Goal: Task Accomplishment & Management: Manage account settings

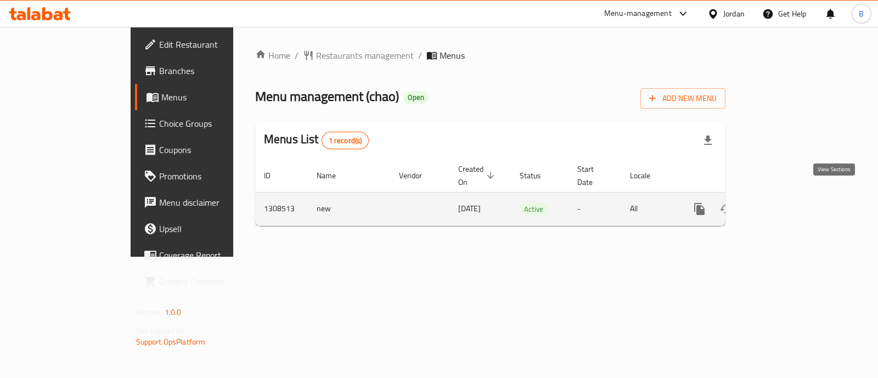
click at [792, 197] on link "enhanced table" at bounding box center [779, 209] width 26 height 26
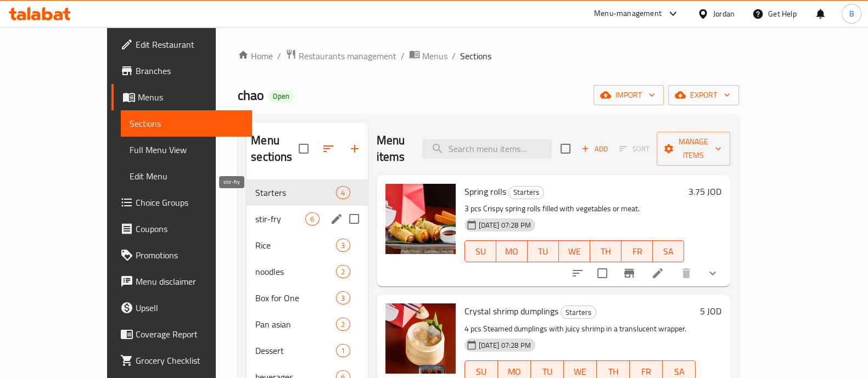
click at [255, 212] on span "stir-fry" at bounding box center [280, 218] width 50 height 13
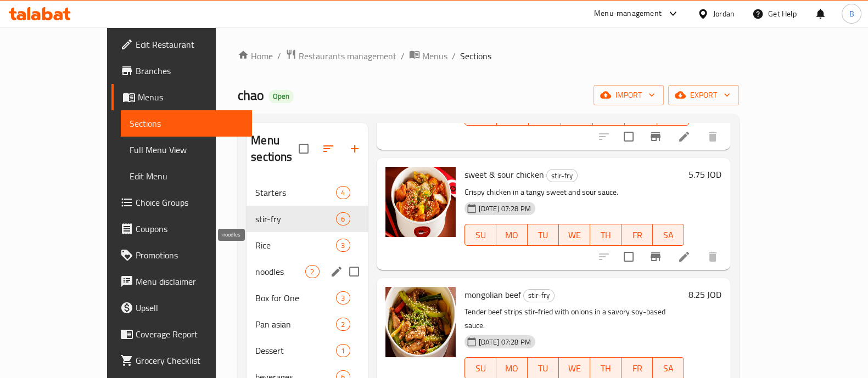
scroll to position [68, 0]
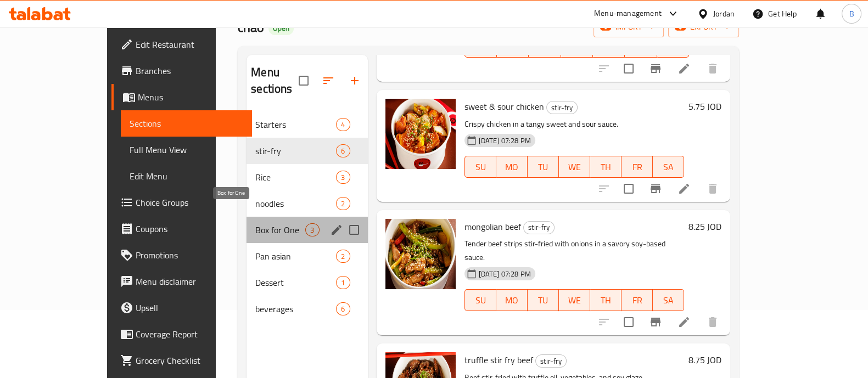
click at [255, 223] on span "Box for One" at bounding box center [280, 229] width 50 height 13
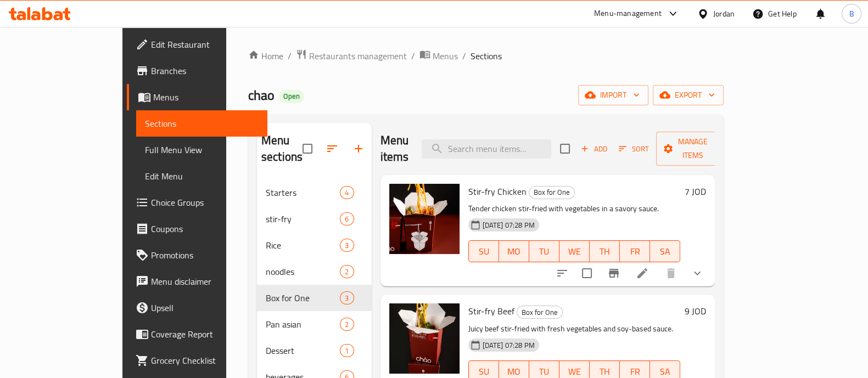
scroll to position [8, 0]
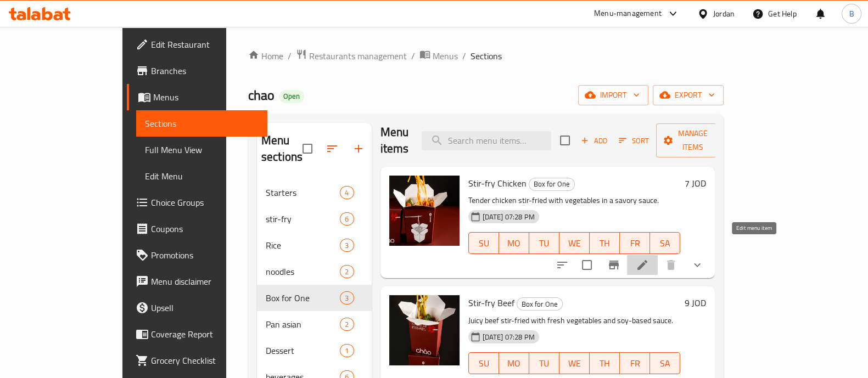
click at [649, 259] on icon at bounding box center [642, 265] width 13 height 13
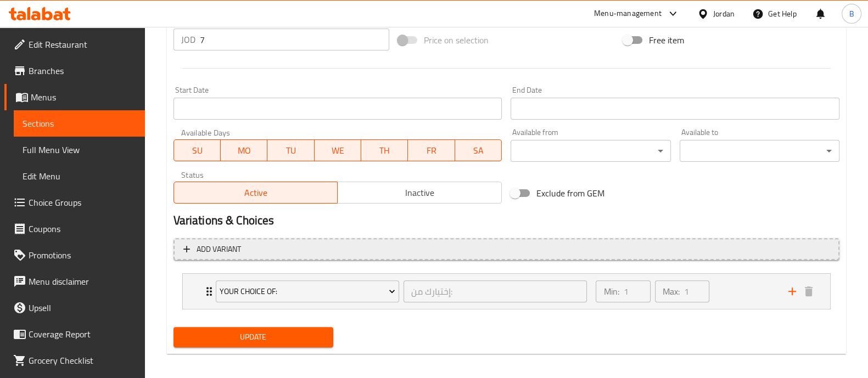
scroll to position [430, 0]
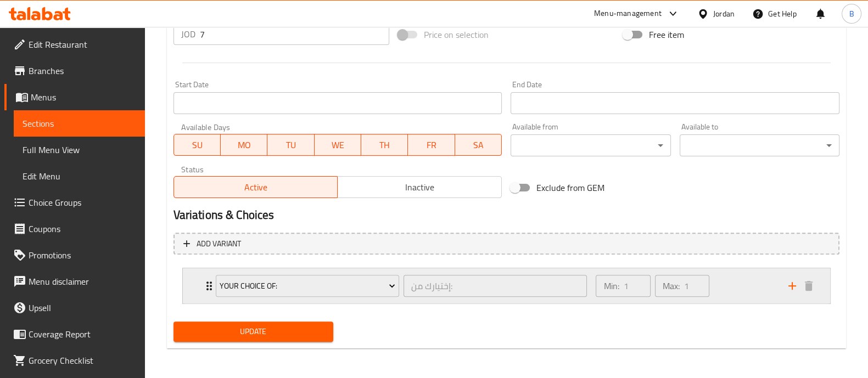
click at [724, 274] on div "Min: 1 ​ Max: 1 ​" at bounding box center [685, 285] width 192 height 35
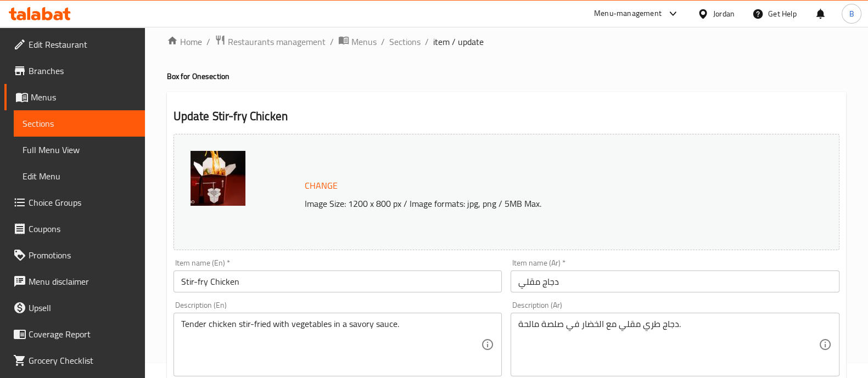
scroll to position [0, 0]
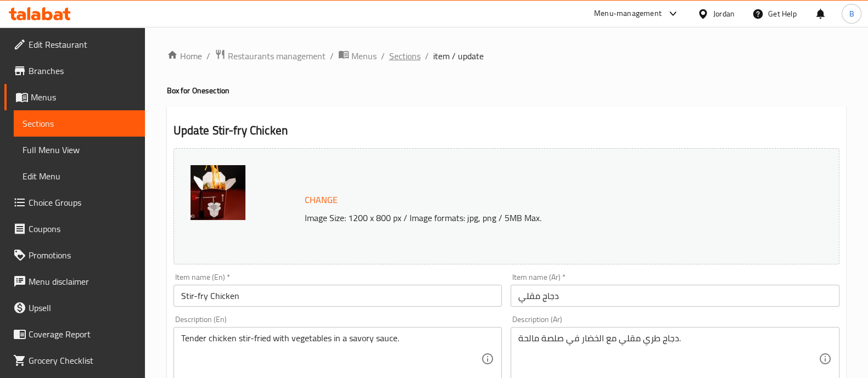
click at [401, 54] on span "Sections" at bounding box center [404, 55] width 31 height 13
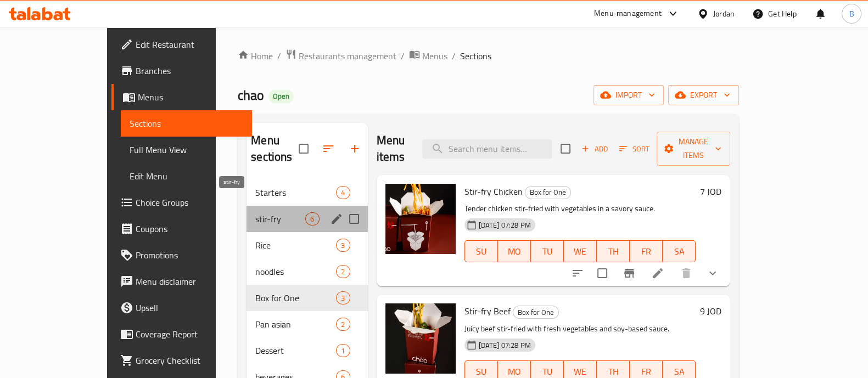
click at [255, 212] on span "stir-fry" at bounding box center [280, 218] width 50 height 13
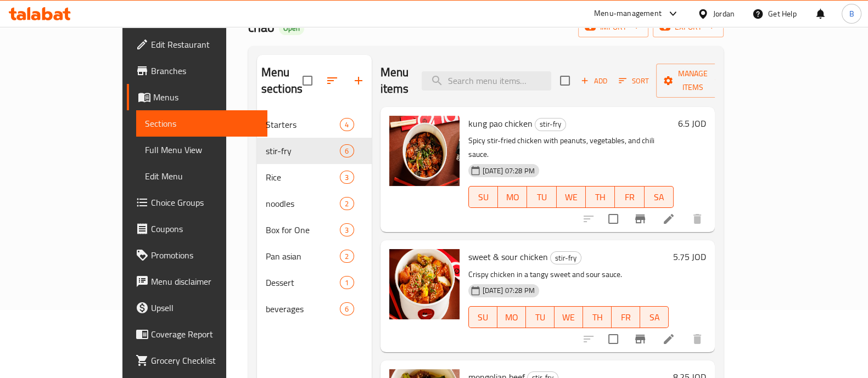
scroll to position [68, 0]
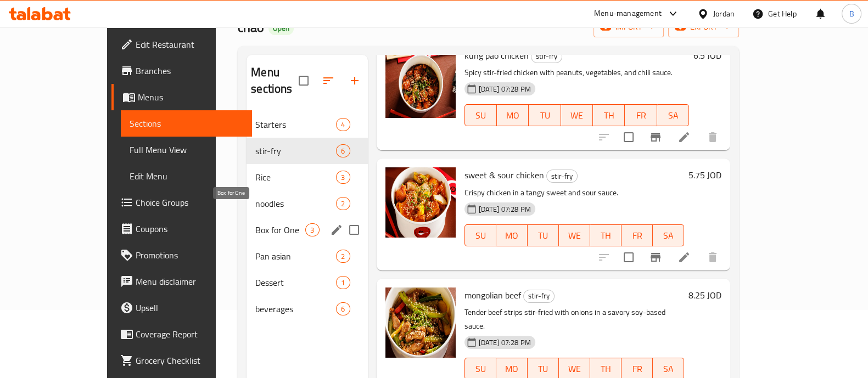
click at [255, 223] on span "Box for One" at bounding box center [280, 229] width 50 height 13
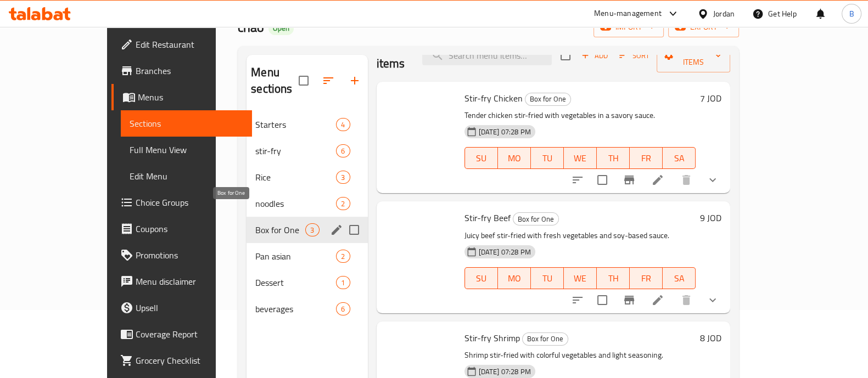
scroll to position [8, 0]
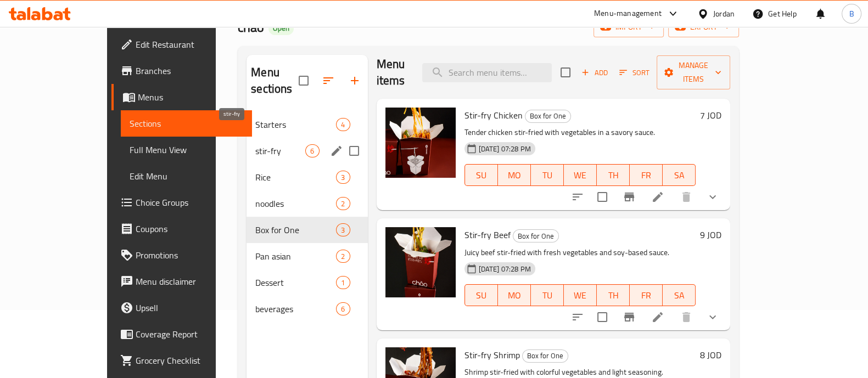
click at [255, 144] on span "stir-fry" at bounding box center [280, 150] width 50 height 13
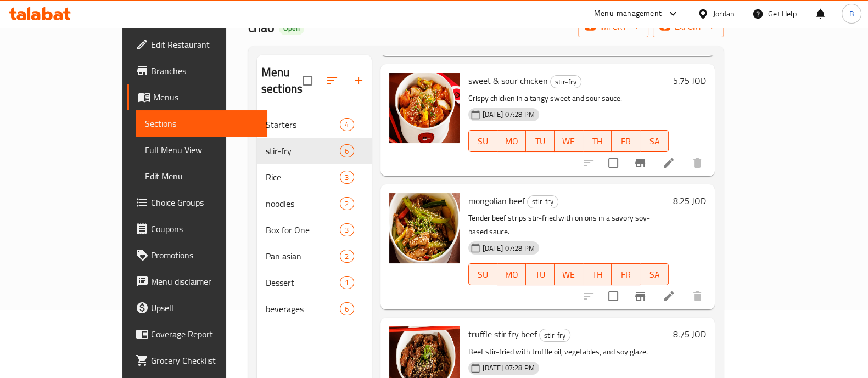
scroll to position [206, 0]
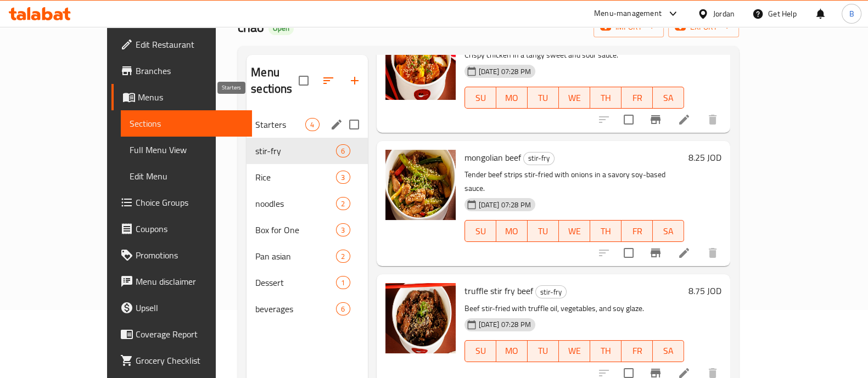
click at [255, 118] on span "Starters" at bounding box center [280, 124] width 50 height 13
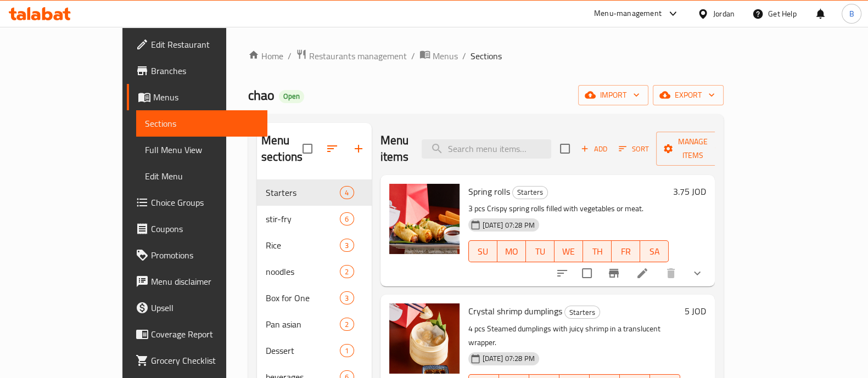
click at [658, 264] on li at bounding box center [642, 274] width 31 height 20
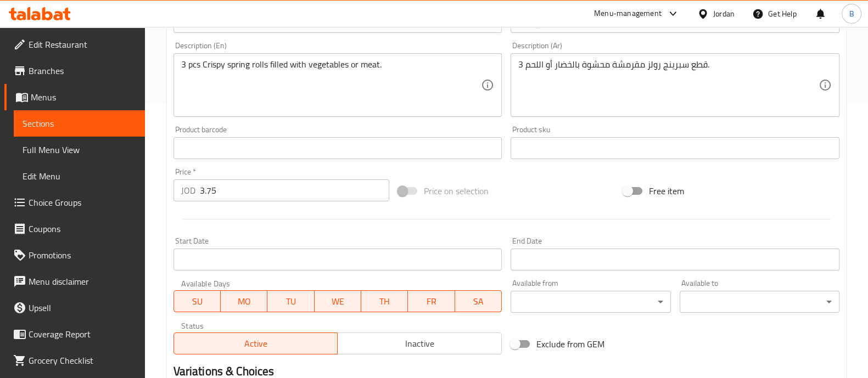
scroll to position [430, 0]
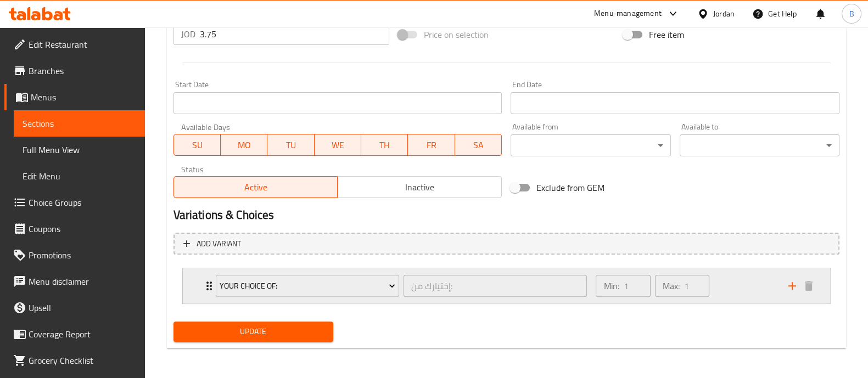
click at [721, 290] on div "Min: 1 ​ Max: 1 ​" at bounding box center [685, 285] width 192 height 35
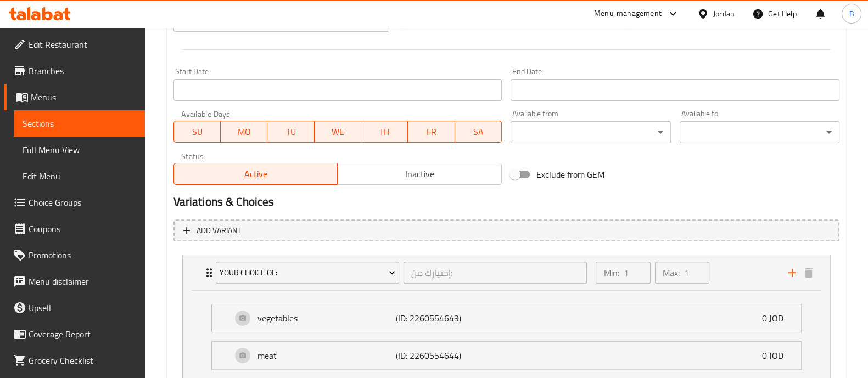
scroll to position [322, 0]
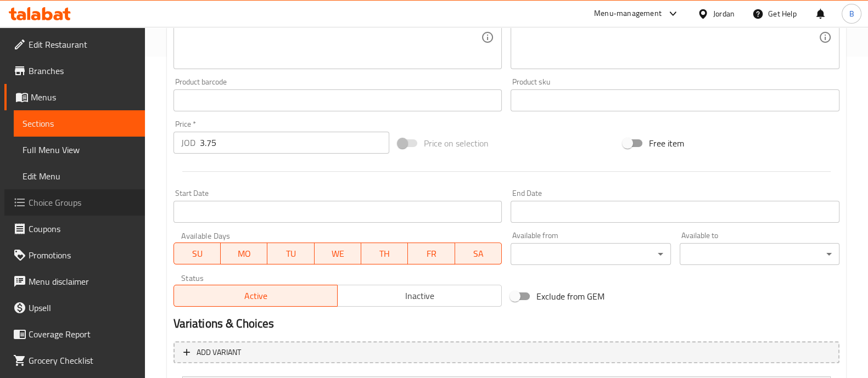
click at [75, 207] on span "Choice Groups" at bounding box center [83, 202] width 108 height 13
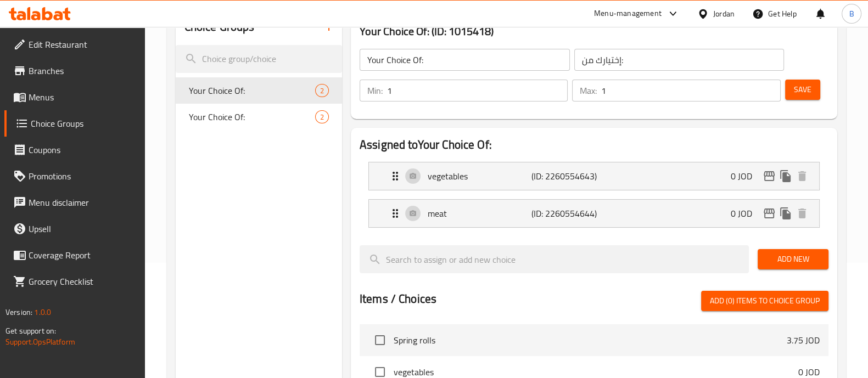
scroll to position [137, 0]
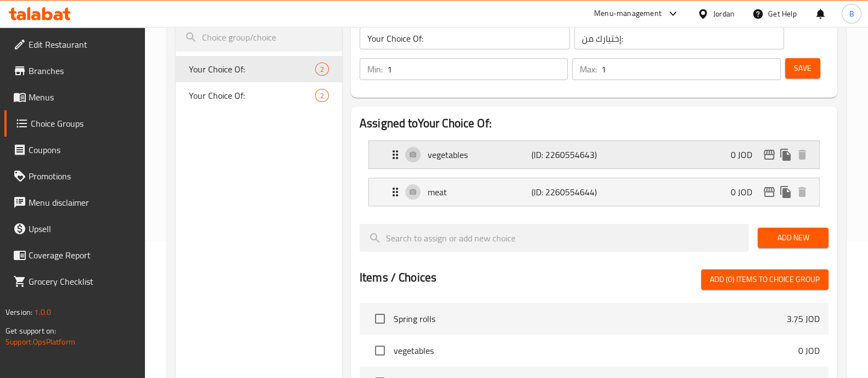
click at [632, 159] on div "vegetables (ID: 2260554643) 0 JOD" at bounding box center [597, 154] width 417 height 27
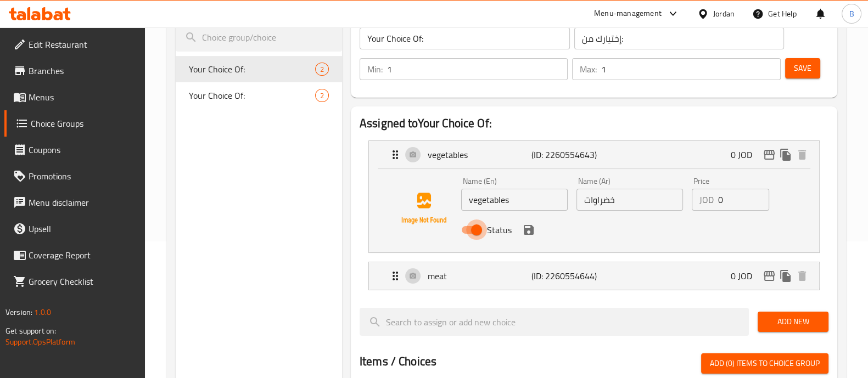
click at [469, 229] on input "Status" at bounding box center [476, 230] width 63 height 21
checkbox input "false"
click at [693, 274] on div "meat (ID: 2260554644) 0 JOD" at bounding box center [597, 275] width 417 height 27
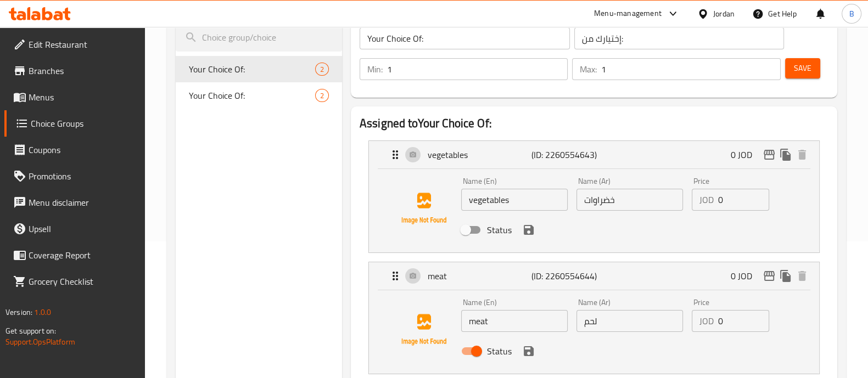
click at [524, 233] on icon "save" at bounding box center [529, 230] width 10 height 10
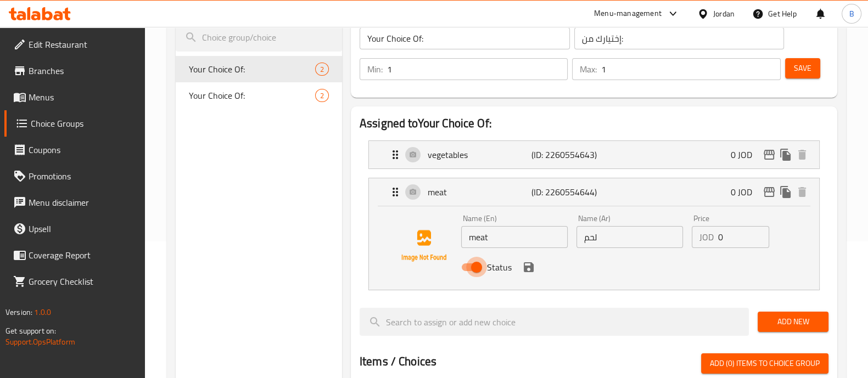
drag, startPoint x: 481, startPoint y: 274, endPoint x: 506, endPoint y: 273, distance: 25.3
click at [480, 274] on input "Status" at bounding box center [476, 267] width 63 height 21
checkbox input "false"
click at [525, 276] on div "Status" at bounding box center [630, 268] width 346 height 30
click at [531, 268] on icon "save" at bounding box center [529, 267] width 10 height 10
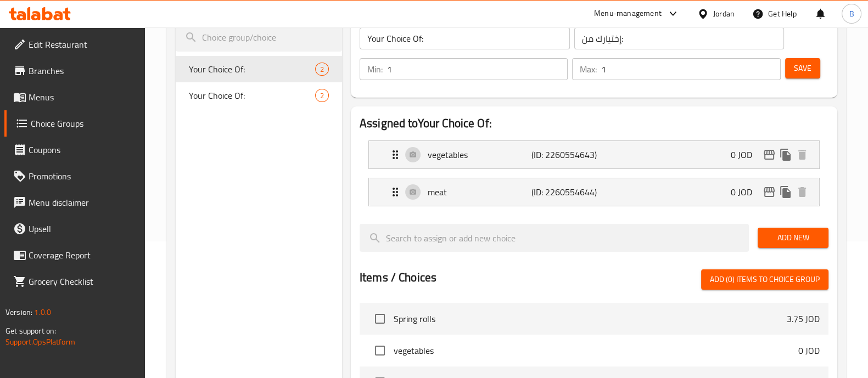
click at [809, 65] on span "Save" at bounding box center [803, 68] width 18 height 14
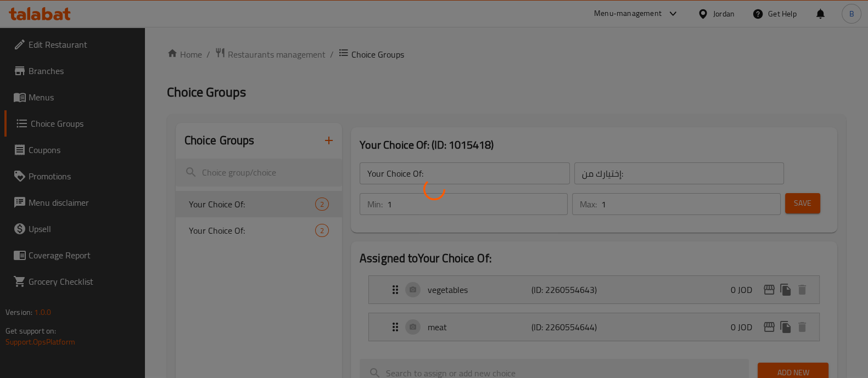
scroll to position [0, 0]
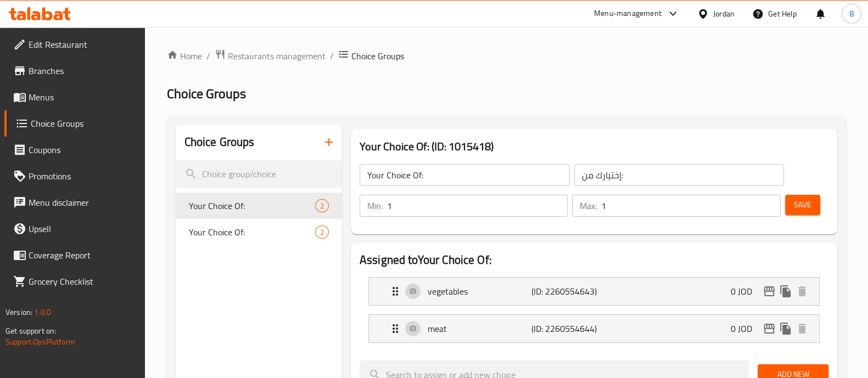
click at [274, 55] on span "Restaurants management" at bounding box center [277, 55] width 98 height 13
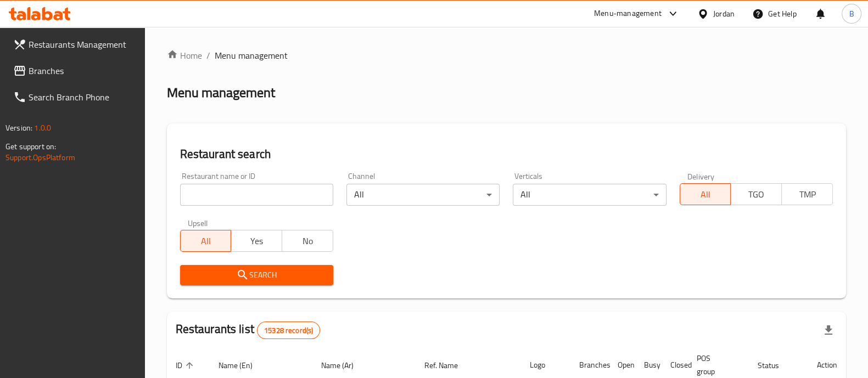
click at [277, 192] on input "search" at bounding box center [256, 195] width 153 height 22
click at [83, 56] on link "Restaurants Management" at bounding box center [74, 44] width 141 height 26
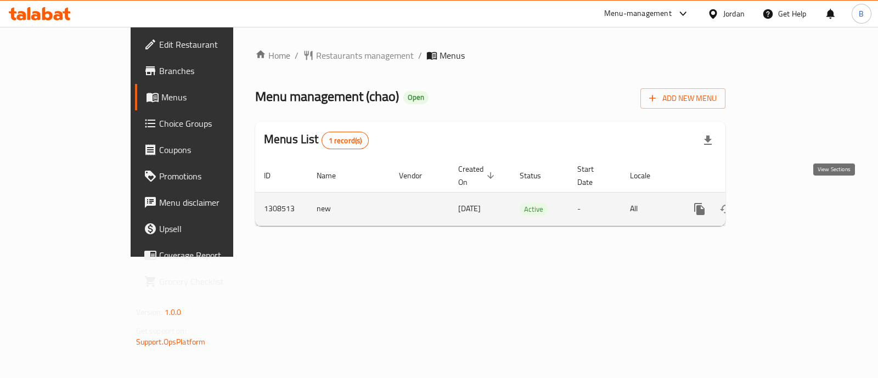
click at [786, 203] on icon "enhanced table" at bounding box center [778, 209] width 13 height 13
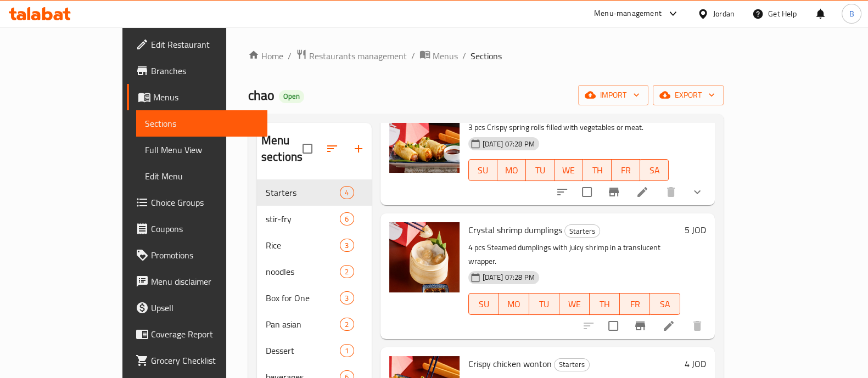
scroll to position [60, 0]
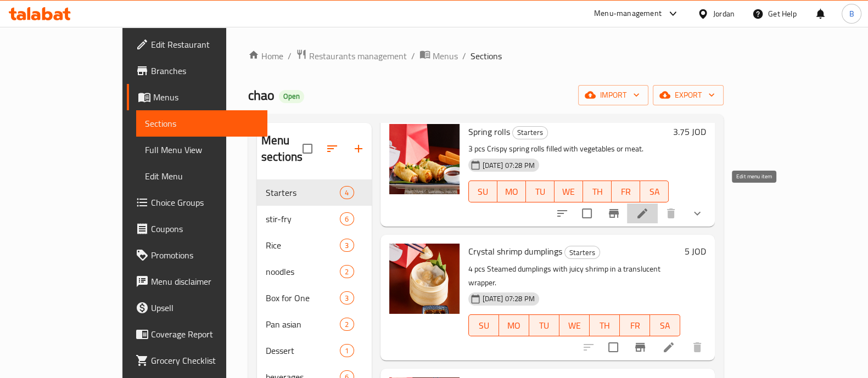
click at [649, 207] on icon at bounding box center [642, 213] width 13 height 13
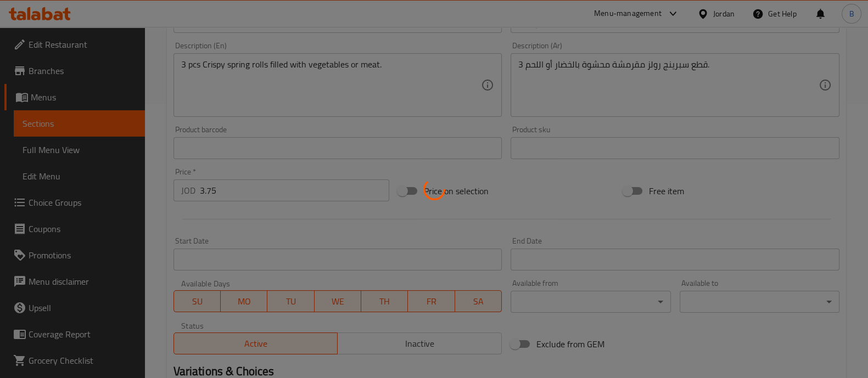
type input "إختيارك من:"
type input "1"
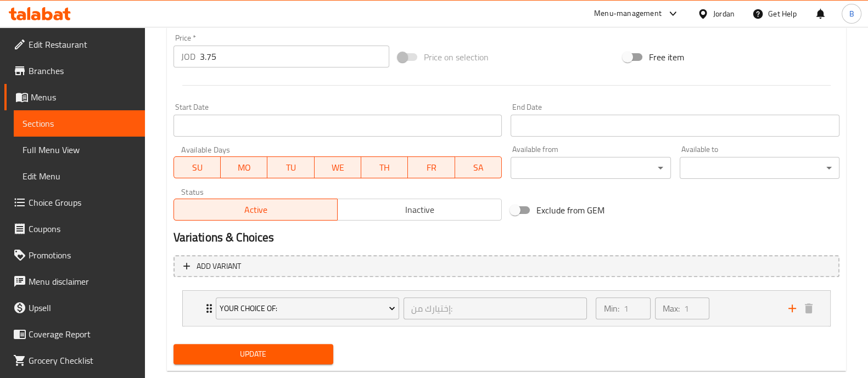
scroll to position [430, 0]
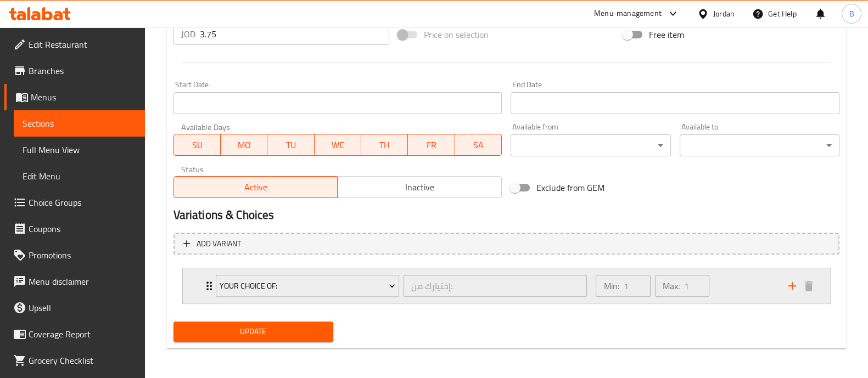
click at [736, 285] on div "Min: 1 ​ Max: 1 ​" at bounding box center [685, 285] width 192 height 35
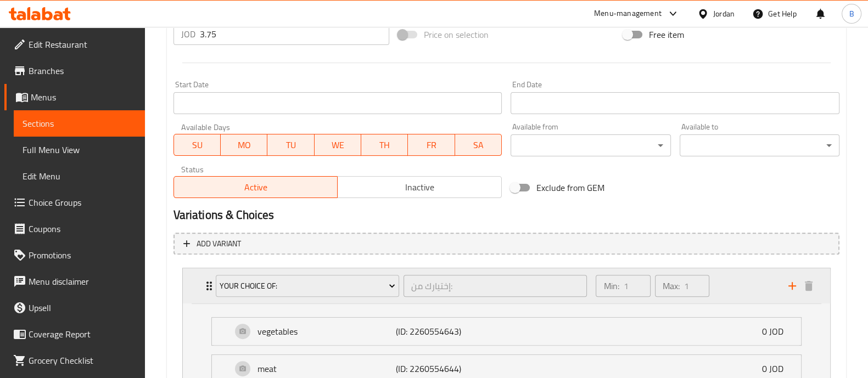
click at [736, 285] on div "Min: 1 ​ Max: 1 ​" at bounding box center [685, 285] width 192 height 35
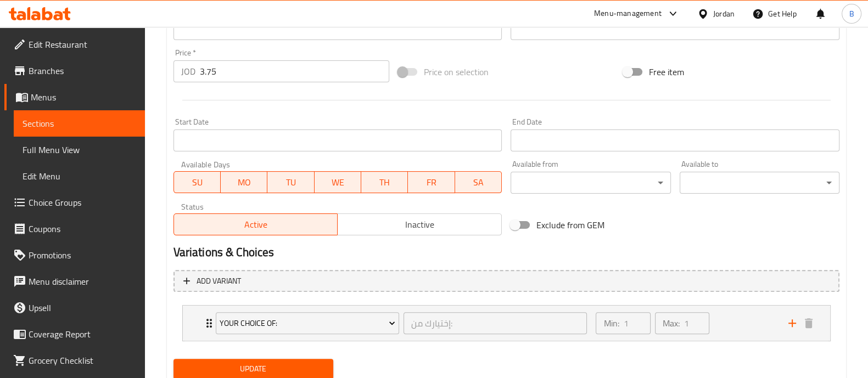
scroll to position [362, 0]
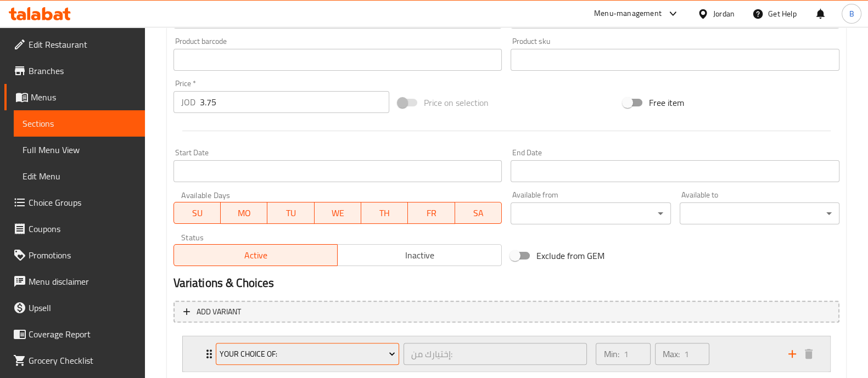
click at [259, 344] on button "Your Choice Of:" at bounding box center [307, 354] width 183 height 22
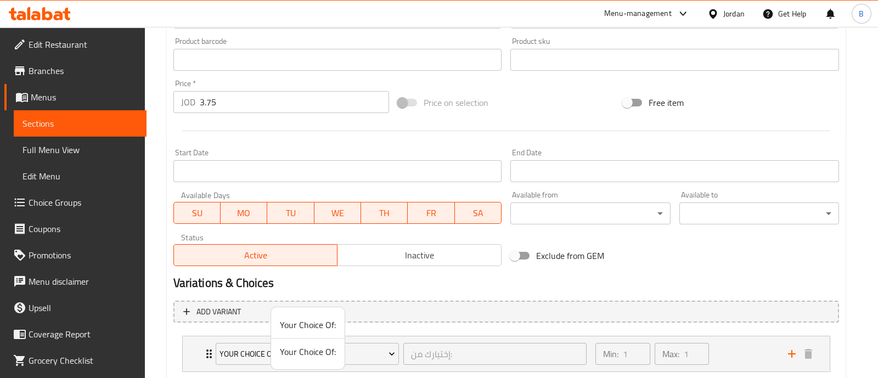
click at [295, 320] on span "Your Choice Of:" at bounding box center [308, 324] width 56 height 13
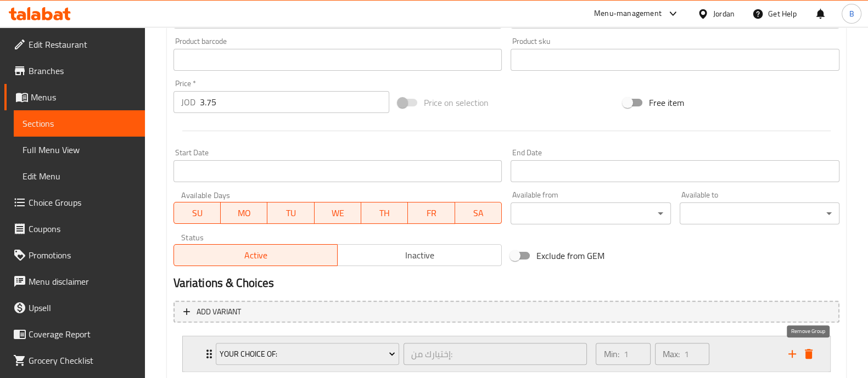
click at [805, 350] on icon "delete" at bounding box center [809, 354] width 8 height 10
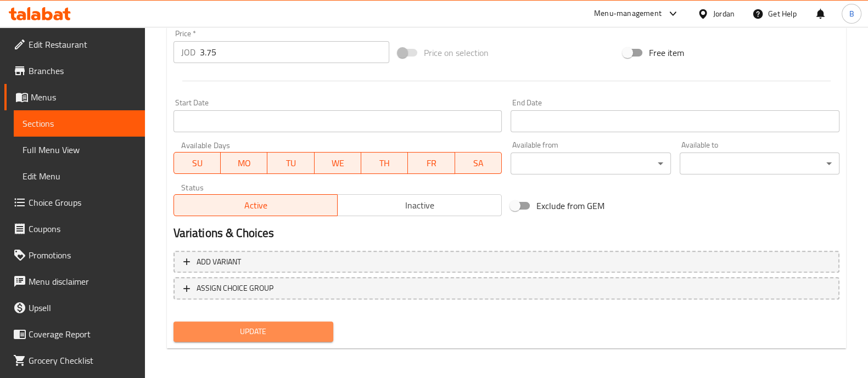
click at [244, 325] on span "Update" at bounding box center [253, 332] width 142 height 14
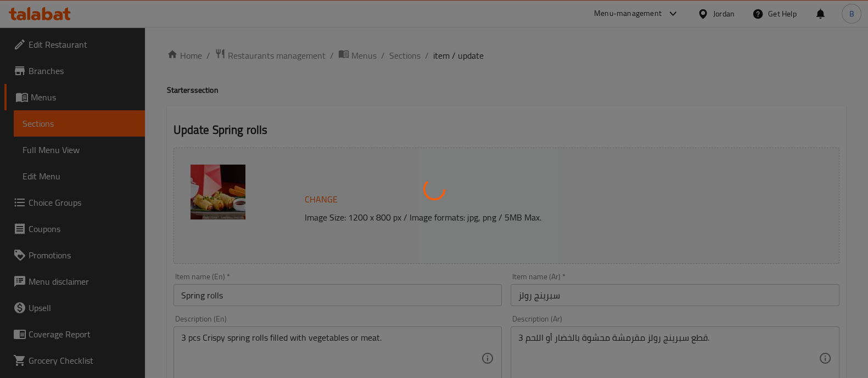
scroll to position [0, 0]
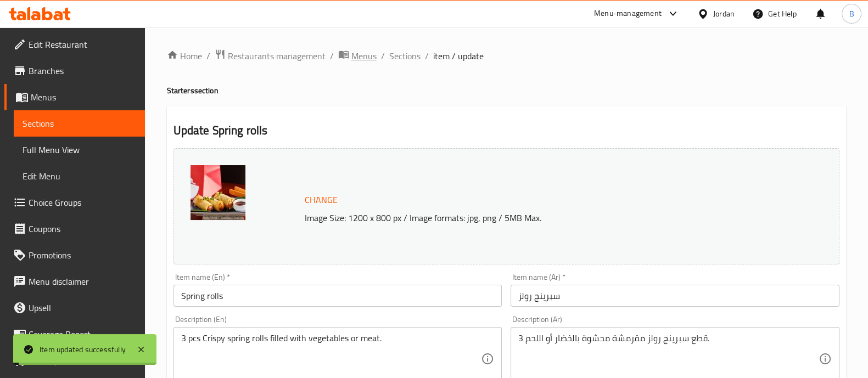
click at [354, 51] on span "Menus" at bounding box center [363, 55] width 25 height 13
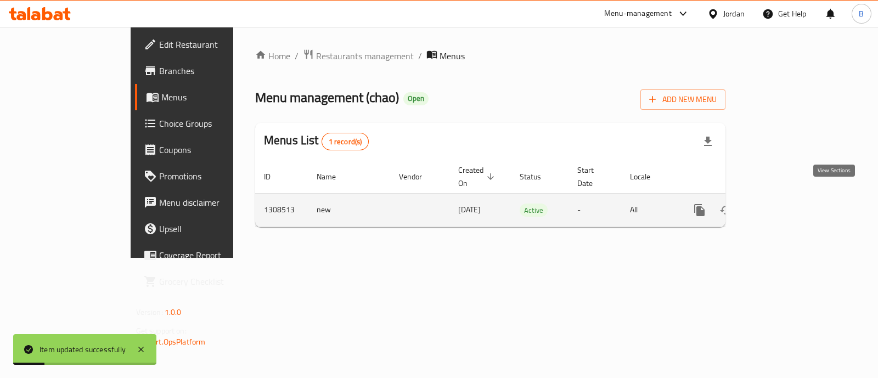
click at [786, 204] on icon "enhanced table" at bounding box center [778, 210] width 13 height 13
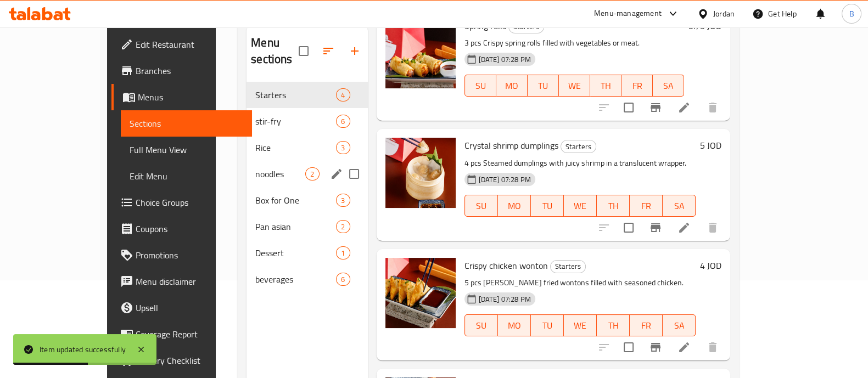
scroll to position [154, 0]
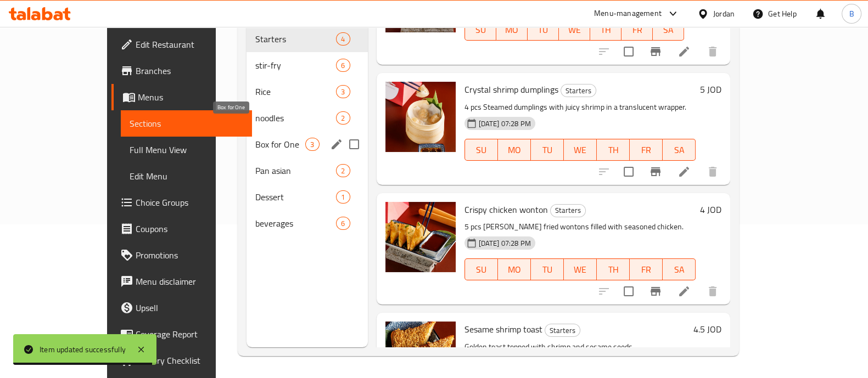
click at [255, 138] on span "Box for One" at bounding box center [280, 144] width 50 height 13
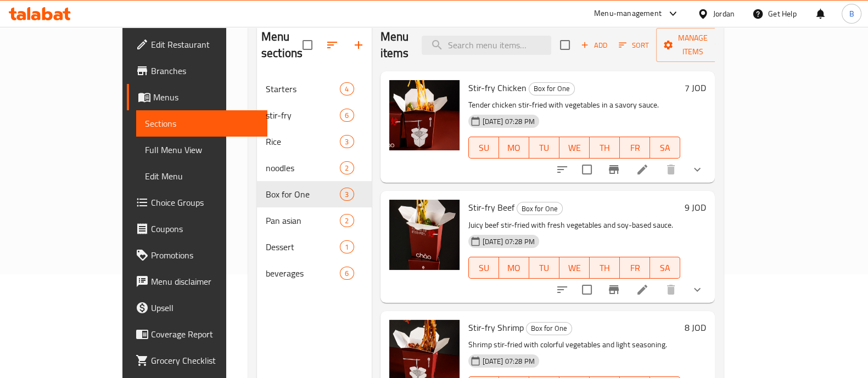
scroll to position [16, 0]
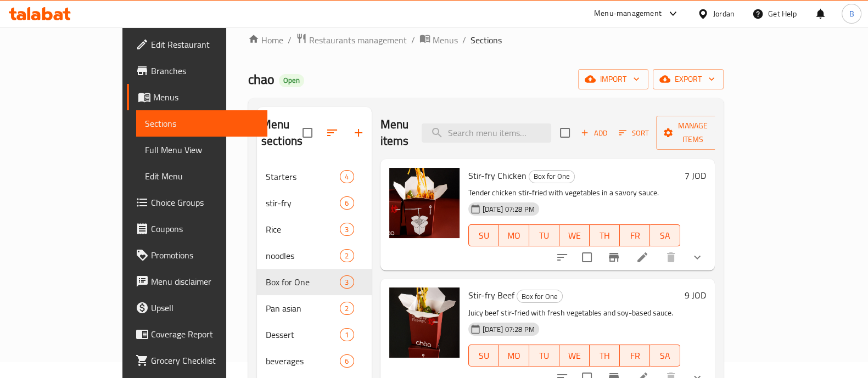
click at [151, 200] on span "Choice Groups" at bounding box center [205, 202] width 108 height 13
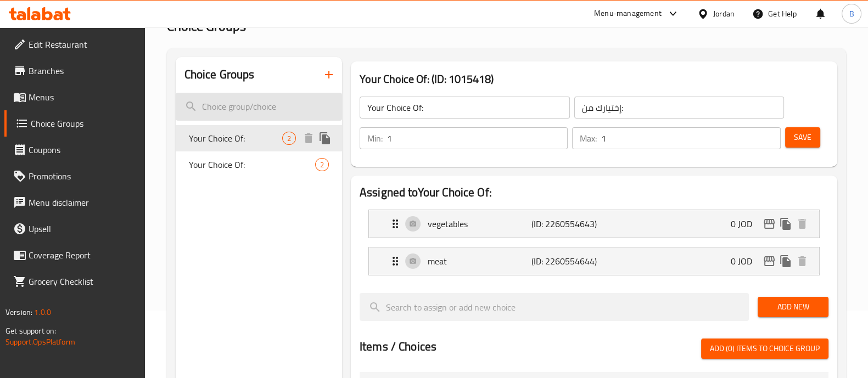
scroll to position [16, 0]
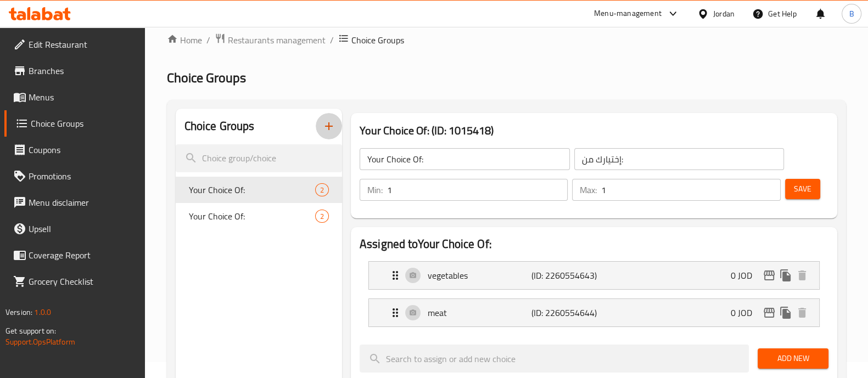
click at [333, 130] on icon "button" at bounding box center [328, 126] width 13 height 13
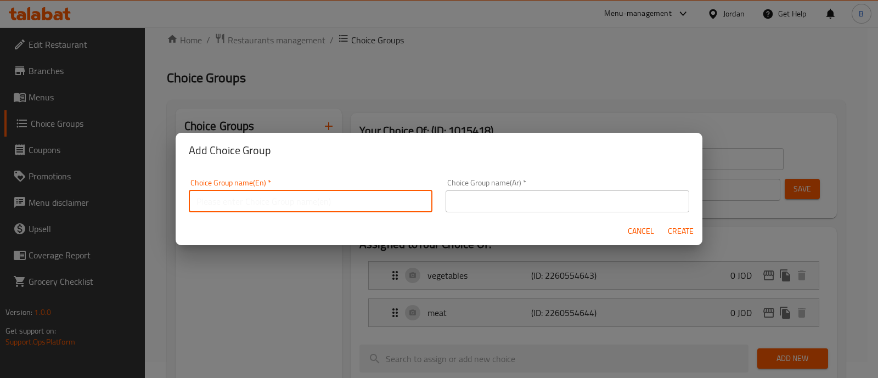
drag, startPoint x: 272, startPoint y: 189, endPoint x: 268, endPoint y: 201, distance: 12.7
click at [271, 194] on div "Choice Group name(En)   * Choice Group name(En) *" at bounding box center [311, 195] width 244 height 33
click at [268, 201] on input "text" at bounding box center [311, 202] width 244 height 22
type input "Your Choice Of:"
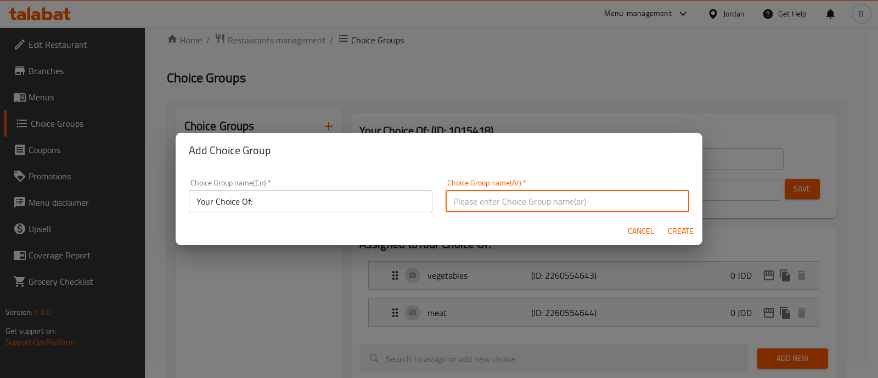
click at [504, 204] on input "text" at bounding box center [568, 202] width 244 height 22
type input "ا"
type input "h"
click at [395, 203] on input "Your Choice Of:" at bounding box center [311, 202] width 244 height 22
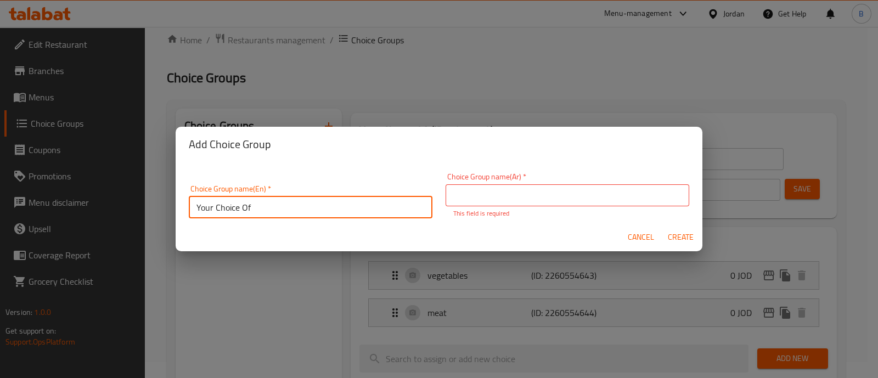
click at [395, 203] on input "Your Choice Of" at bounding box center [311, 208] width 244 height 22
click at [266, 208] on input "Your Choice Of Flavor" at bounding box center [311, 208] width 244 height 22
click at [293, 211] on input "Your Choice Of Flavor" at bounding box center [311, 208] width 244 height 22
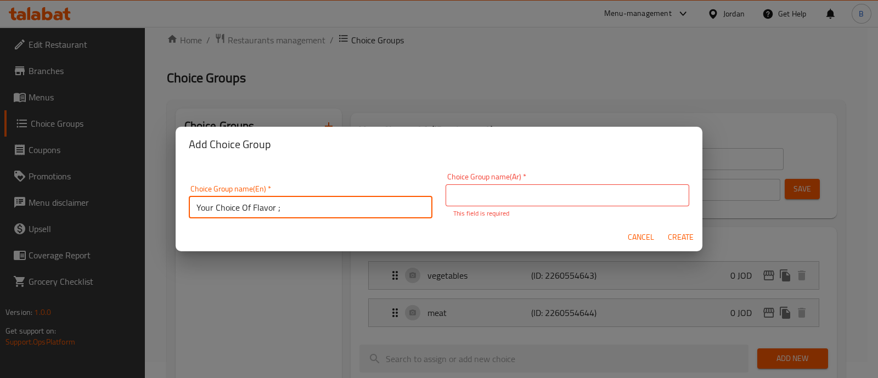
type input "Your Choice Of Flavor"
click at [529, 186] on input "text" at bounding box center [568, 195] width 244 height 22
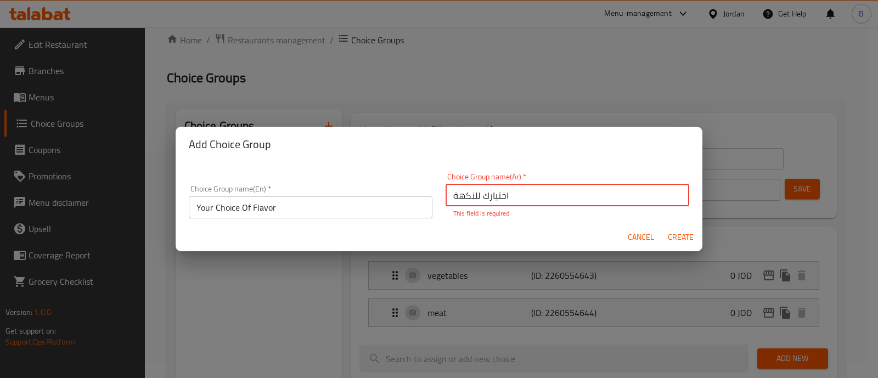
type input "اختيارك للنكهة"
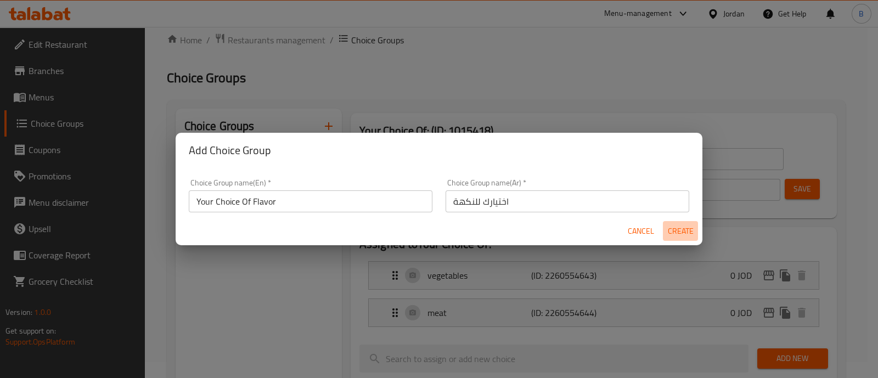
click at [673, 237] on span "Create" at bounding box center [681, 232] width 26 height 14
type input "Your Choice Of Flavor"
type input "اختيارك للنكهة"
type input "0"
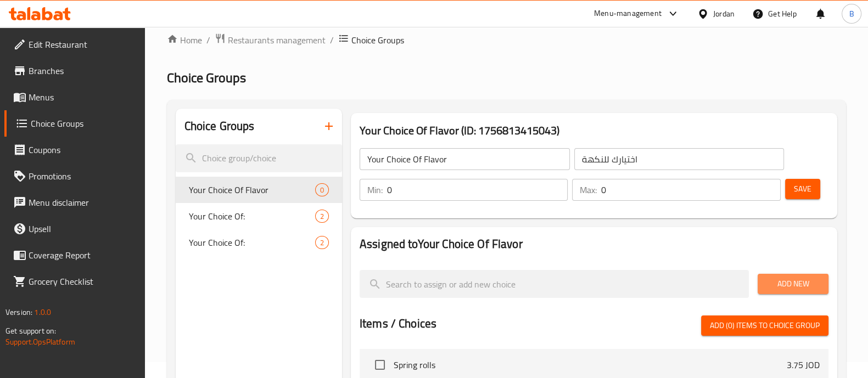
click at [805, 283] on span "Add New" at bounding box center [792, 284] width 53 height 14
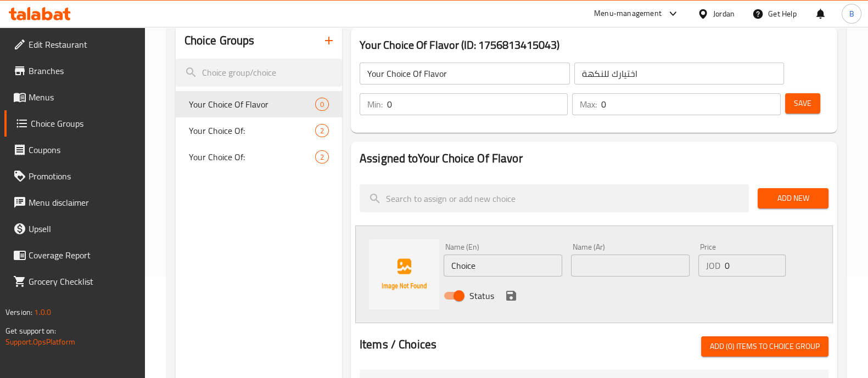
scroll to position [154, 0]
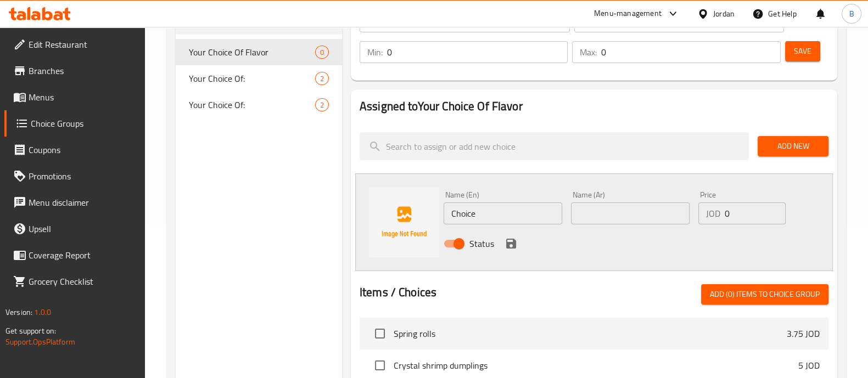
click at [471, 205] on input "Choice" at bounding box center [503, 214] width 119 height 22
paste input "kung pao"
type input "kung pao"
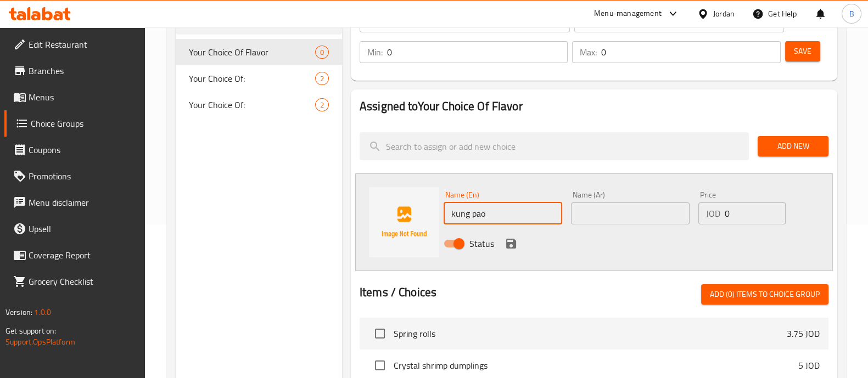
click at [664, 218] on input "text" at bounding box center [630, 214] width 119 height 22
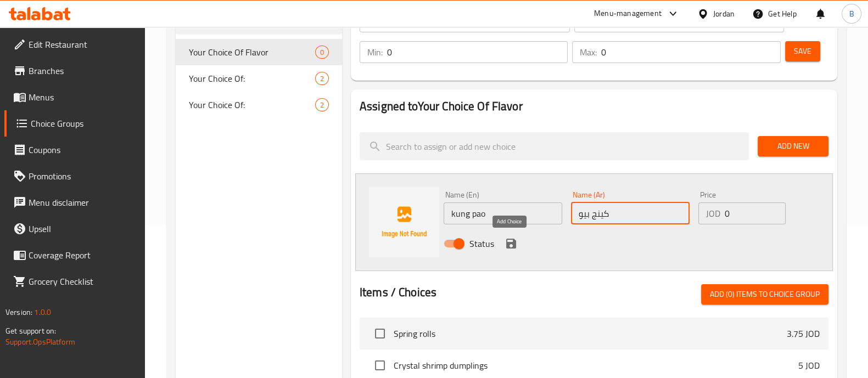
type input "كينج بيو"
click at [510, 244] on icon "save" at bounding box center [511, 244] width 10 height 10
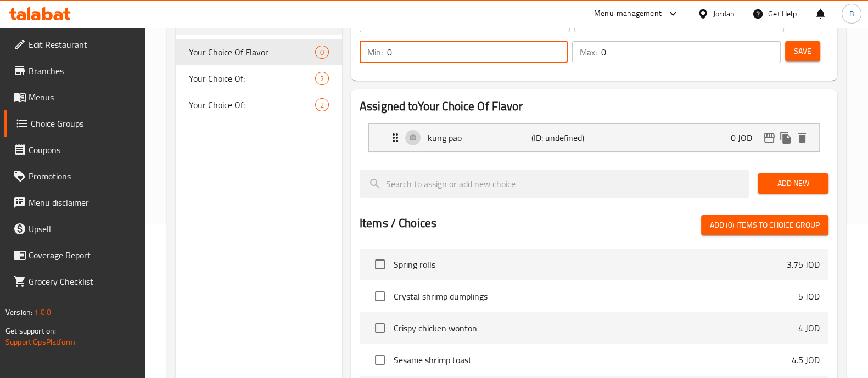
click at [481, 54] on input "0" at bounding box center [477, 52] width 181 height 22
type input "1"
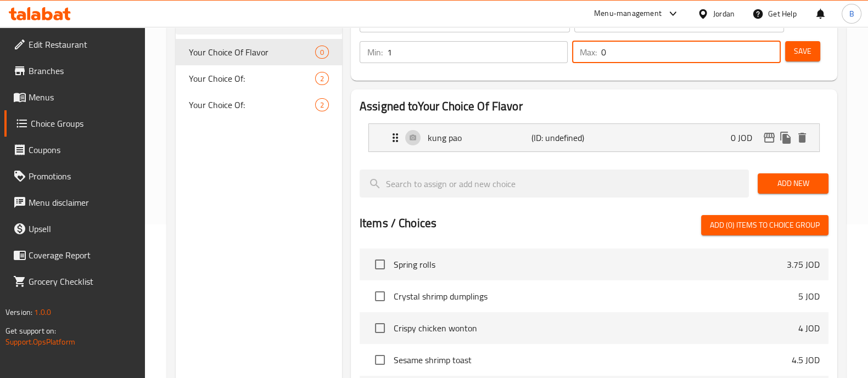
click at [634, 58] on input "0" at bounding box center [690, 52] width 179 height 22
type input "1"
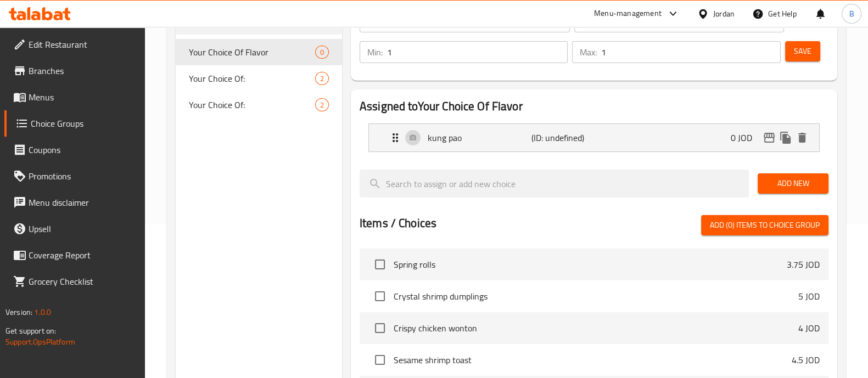
click at [791, 172] on div "Add New" at bounding box center [793, 183] width 80 height 37
click at [791, 181] on span "Add New" at bounding box center [792, 184] width 53 height 14
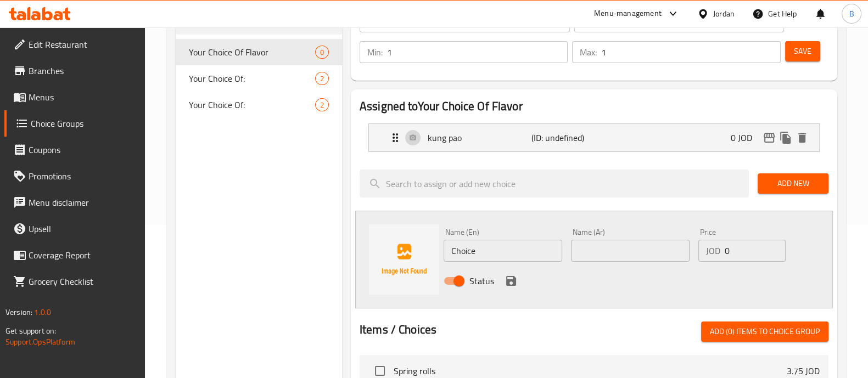
click at [491, 251] on input "Choice" at bounding box center [503, 251] width 119 height 22
paste input "sweet & sou"
type input "sweet & sou"
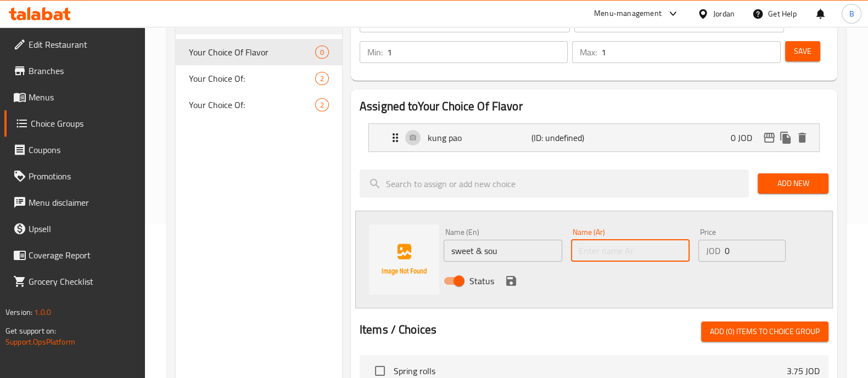
click at [679, 244] on input "text" at bounding box center [630, 251] width 119 height 22
type input "سويت اند ساور"
click at [511, 278] on icon "save" at bounding box center [511, 280] width 13 height 13
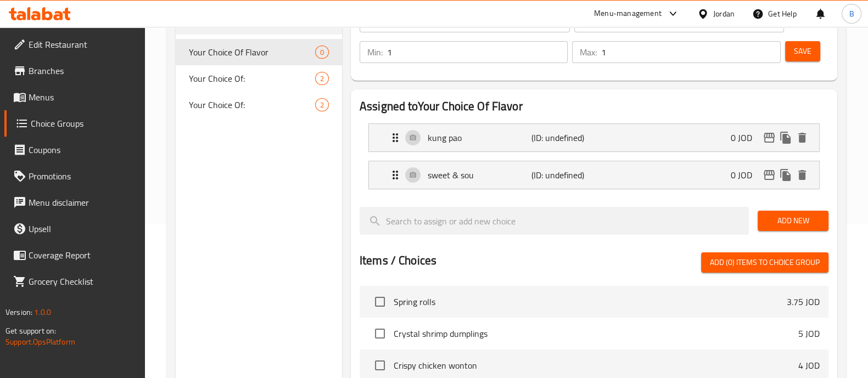
click at [797, 49] on span "Save" at bounding box center [803, 51] width 18 height 14
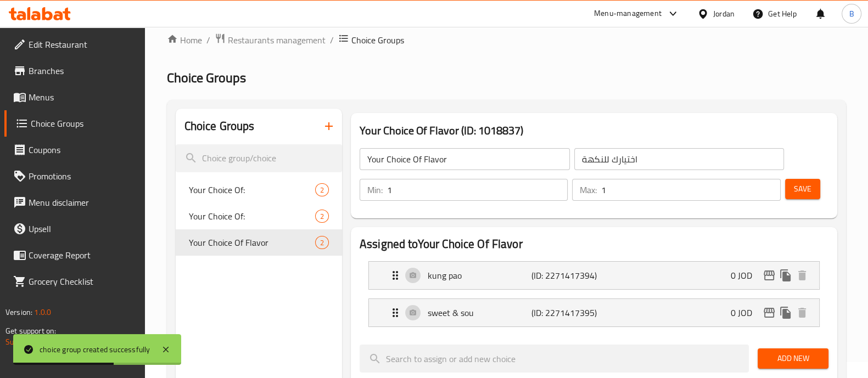
scroll to position [0, 0]
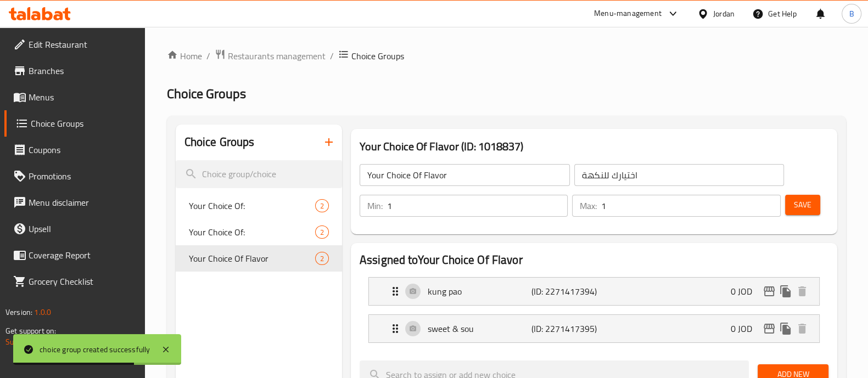
click at [332, 144] on icon "button" at bounding box center [328, 142] width 13 height 13
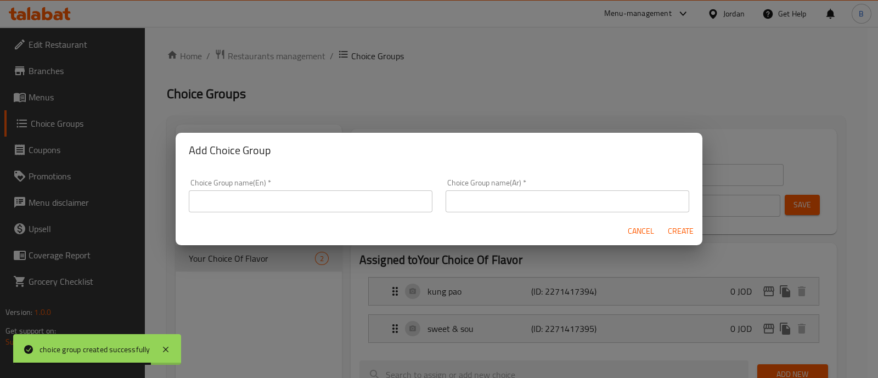
click at [368, 195] on input "text" at bounding box center [311, 202] width 244 height 22
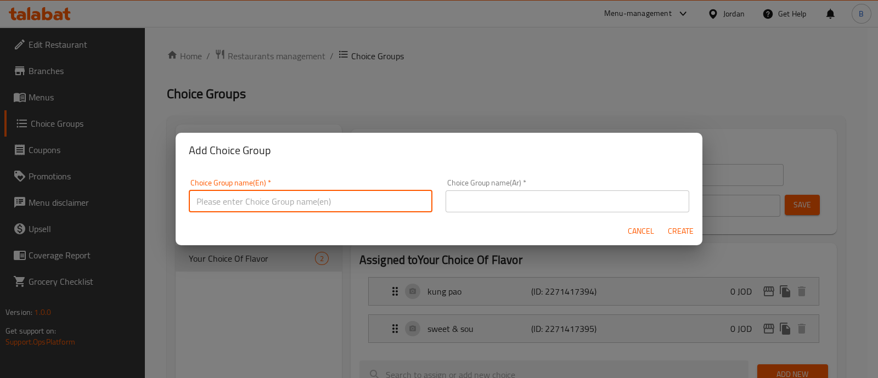
click at [646, 234] on span "Cancel" at bounding box center [641, 232] width 26 height 14
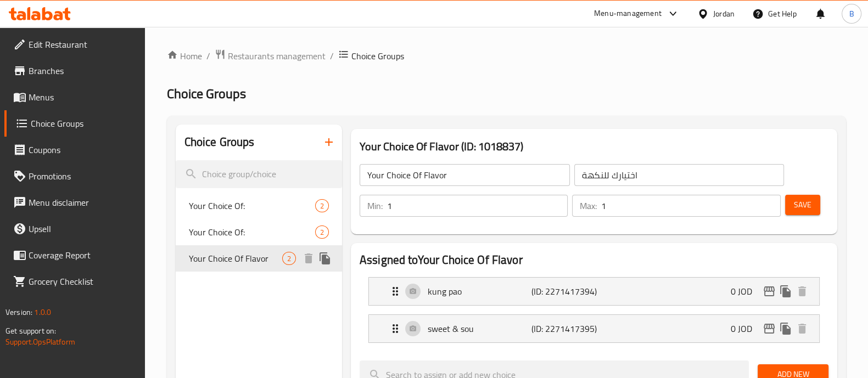
click at [262, 263] on span "Your Choice Of Flavor" at bounding box center [235, 258] width 93 height 13
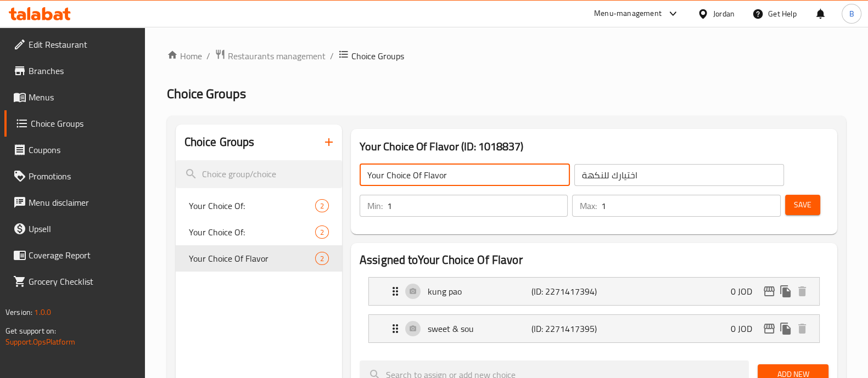
click at [489, 173] on input "Your Choice Of Flavor" at bounding box center [465, 175] width 210 height 22
click at [609, 177] on input "اختيارك للنكهة" at bounding box center [679, 175] width 210 height 22
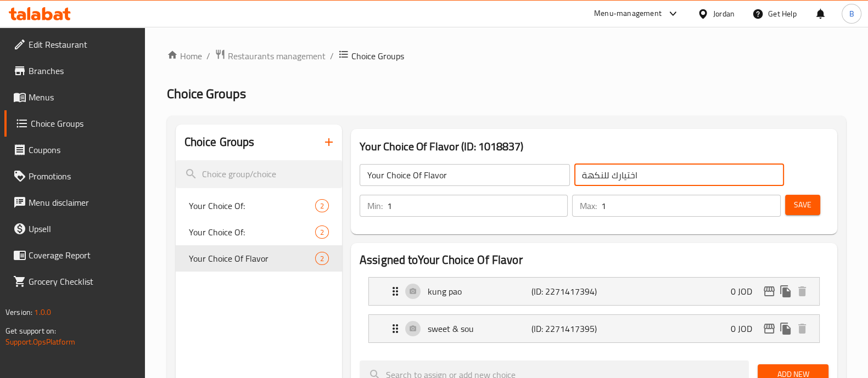
click at [609, 177] on input "اختيارك للنكهة" at bounding box center [679, 175] width 210 height 22
paste input "Your choice of chicken flavor"
type input "اختيارك للنكهة"
click at [445, 174] on input "Your Choice Of Flavor" at bounding box center [465, 175] width 210 height 22
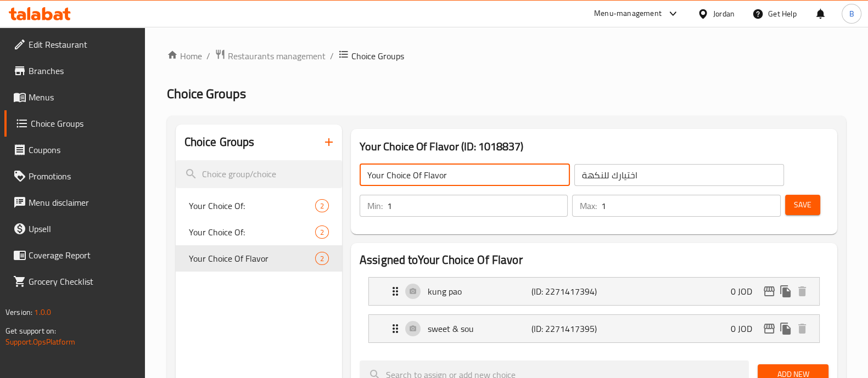
click at [445, 174] on input "Your Choice Of Flavor" at bounding box center [465, 175] width 210 height 22
paste input "choice of chicken flavor"
type input "Your choice of chicken flavor"
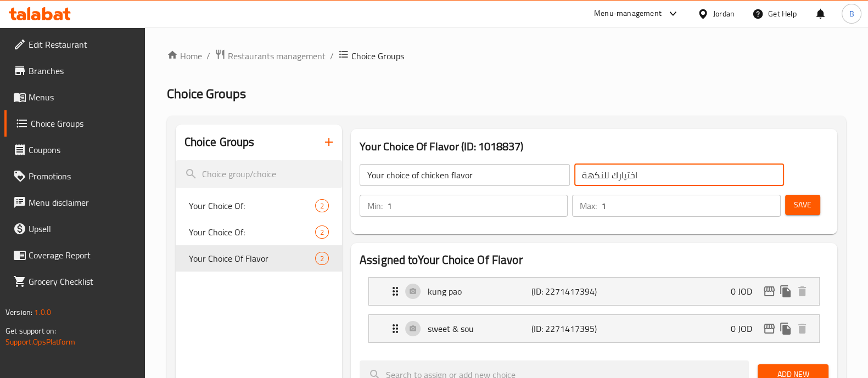
drag, startPoint x: 645, startPoint y: 180, endPoint x: 583, endPoint y: 176, distance: 62.1
click at [583, 176] on input "اختيارك للنكهة" at bounding box center [679, 175] width 210 height 22
type input "اختيارك لنكهة الدجاج"
click at [791, 205] on button "Save" at bounding box center [802, 205] width 35 height 20
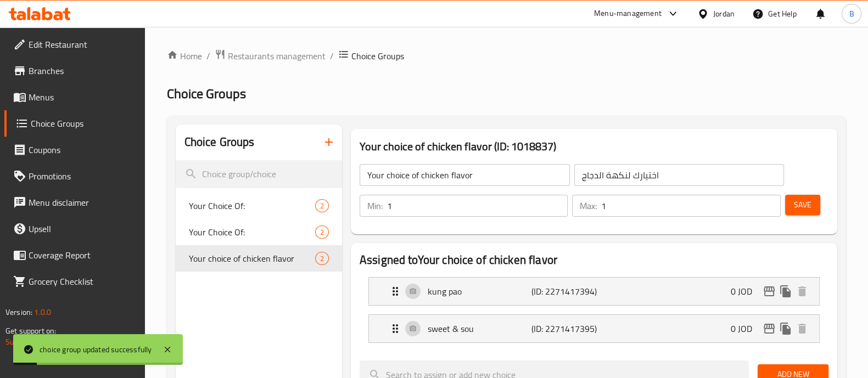
click at [329, 139] on icon "button" at bounding box center [329, 142] width 8 height 8
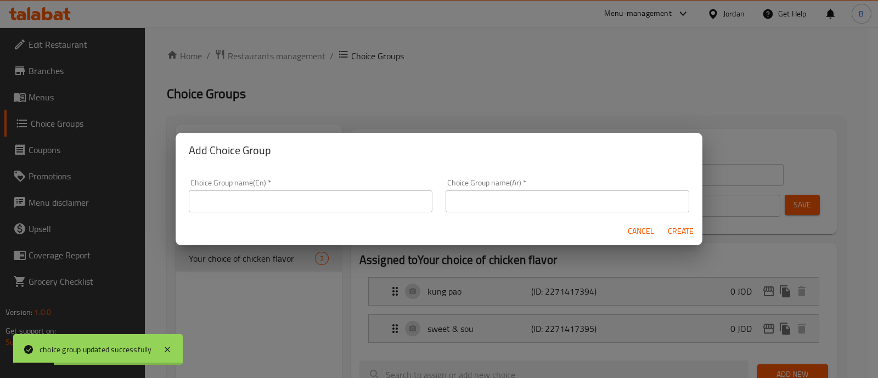
click at [318, 204] on input "text" at bounding box center [311, 202] width 244 height 22
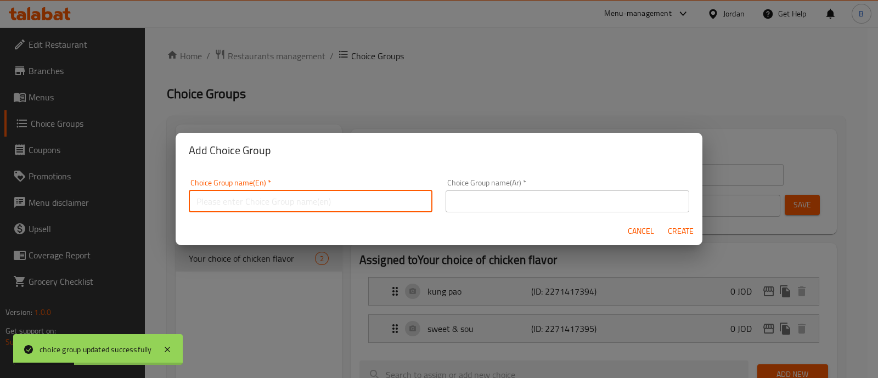
paste input "Your choice of chicken flavor"
drag, startPoint x: 311, startPoint y: 204, endPoint x: 302, endPoint y: 205, distance: 8.9
click at [302, 205] on input "Your choice of chicken flavor" at bounding box center [311, 202] width 244 height 22
click at [261, 204] on input "Your choice of chicken flavor" at bounding box center [311, 202] width 244 height 22
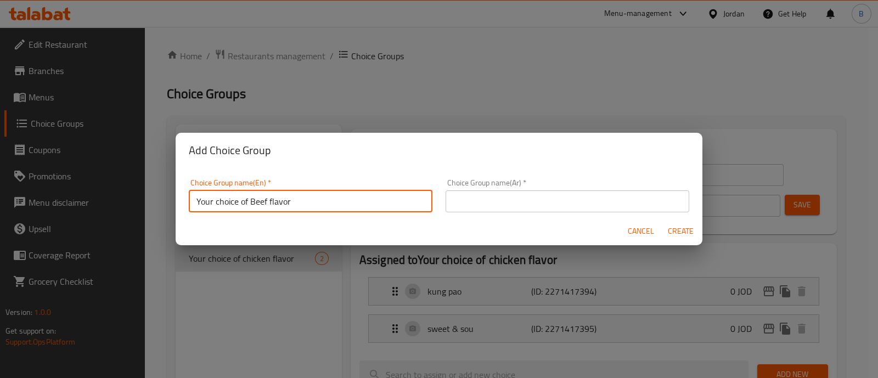
type input "Your choice of Beef flavor"
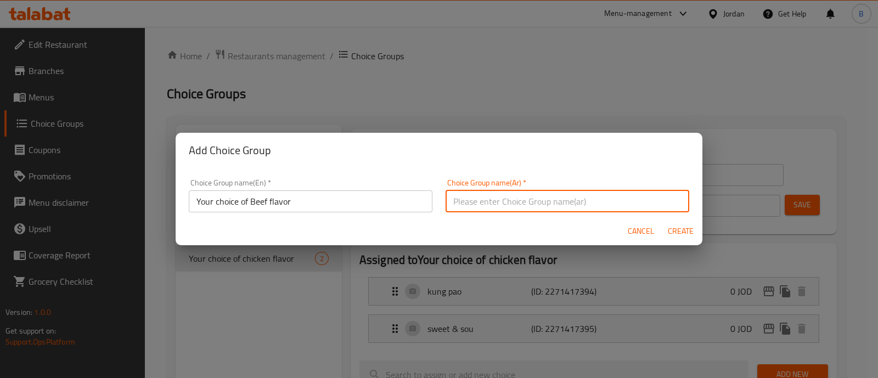
click at [503, 207] on input "text" at bounding box center [568, 202] width 244 height 22
type input "اختيارك لنكهة اللحم"
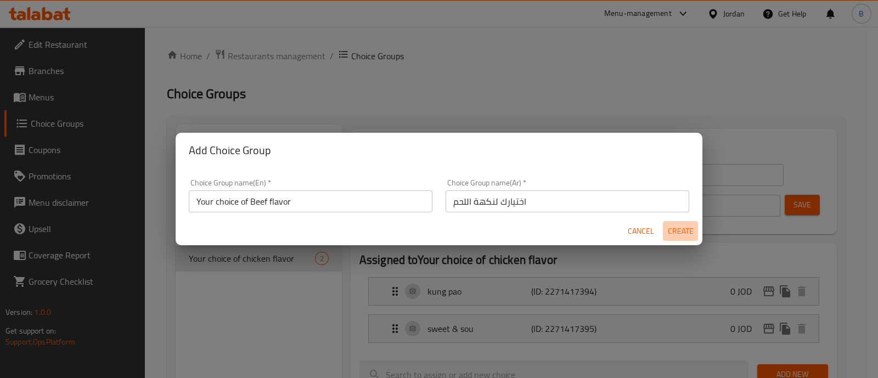
click at [693, 229] on span "Create" at bounding box center [681, 232] width 26 height 14
type input "Your choice of Beef flavor"
type input "اختيارك لنكهة اللحم"
type input "0"
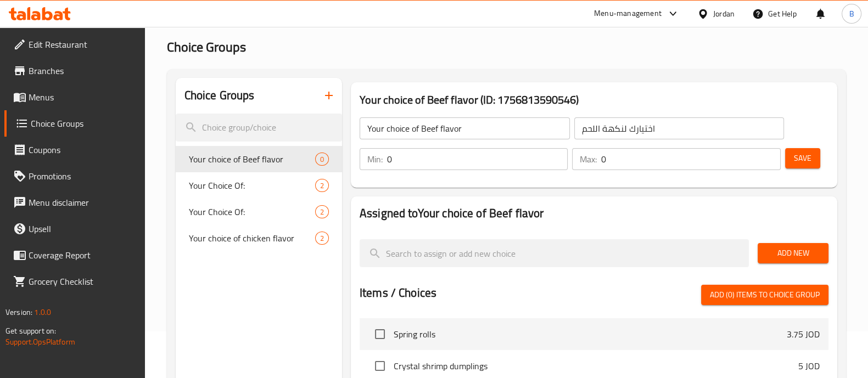
scroll to position [68, 0]
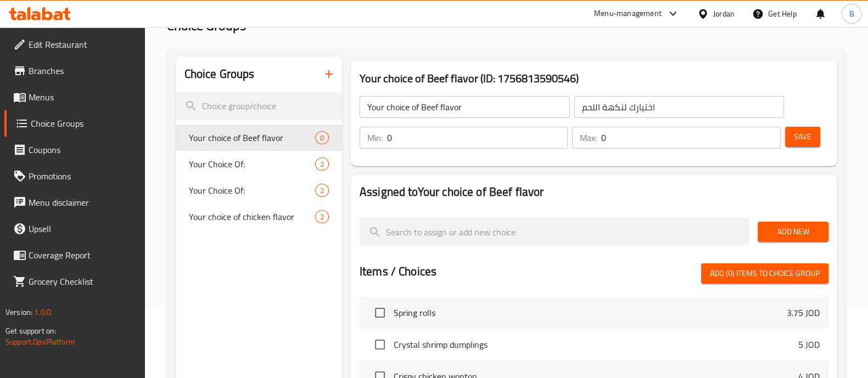
click at [795, 228] on span "Add New" at bounding box center [792, 232] width 53 height 14
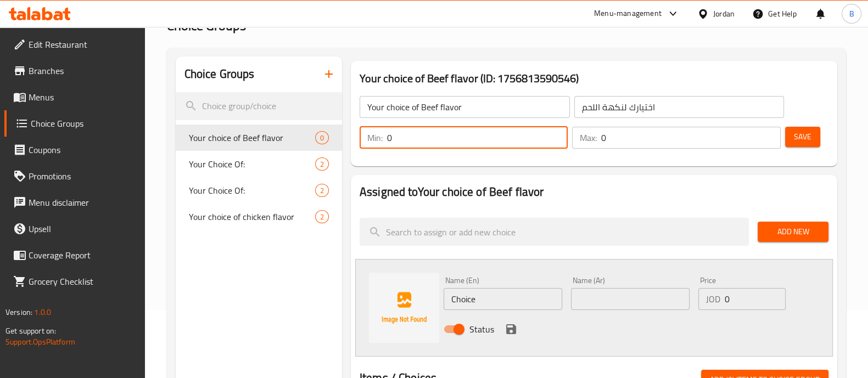
click at [480, 144] on input "0" at bounding box center [477, 138] width 181 height 22
type input "1"
drag, startPoint x: 623, startPoint y: 138, endPoint x: 612, endPoint y: 133, distance: 12.3
click at [619, 138] on input "0" at bounding box center [690, 138] width 179 height 22
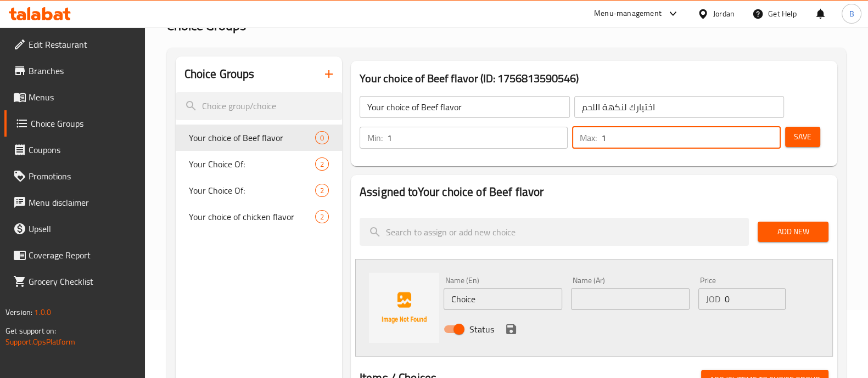
type input "1"
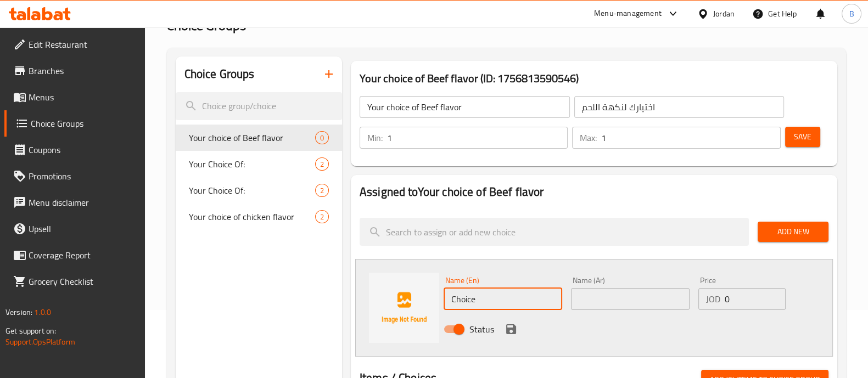
click at [500, 307] on input "Choice" at bounding box center [503, 299] width 119 height 22
paste input "Mongolian"
type input "Mongolian"
drag, startPoint x: 637, startPoint y: 298, endPoint x: 649, endPoint y: 293, distance: 13.6
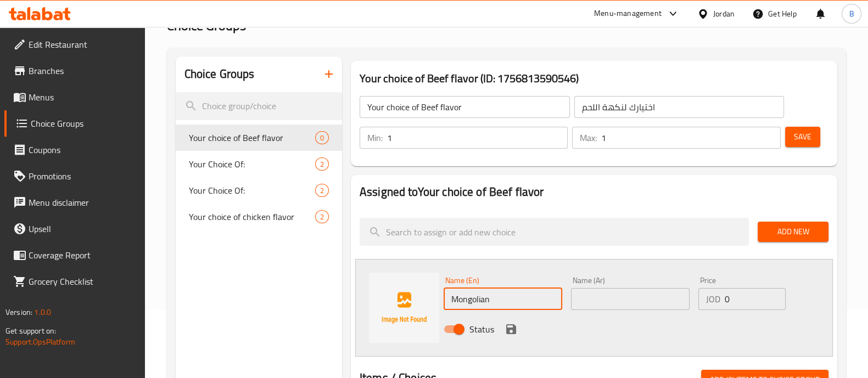
click at [637, 298] on input "text" at bounding box center [630, 299] width 119 height 22
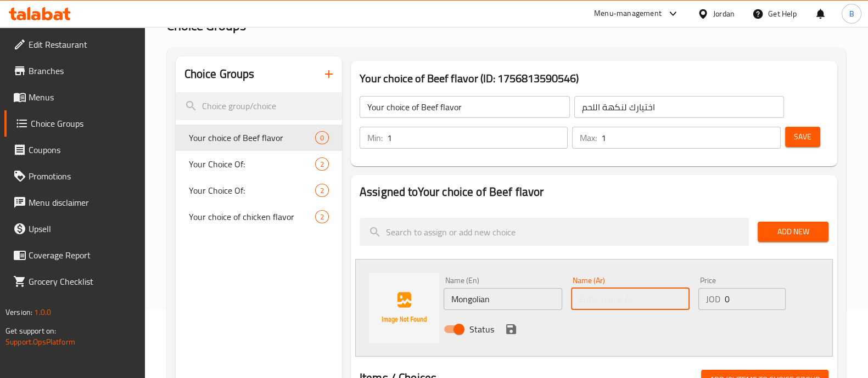
paste input "منغولي"
type input "منغولي"
click at [507, 325] on icon "save" at bounding box center [511, 329] width 13 height 13
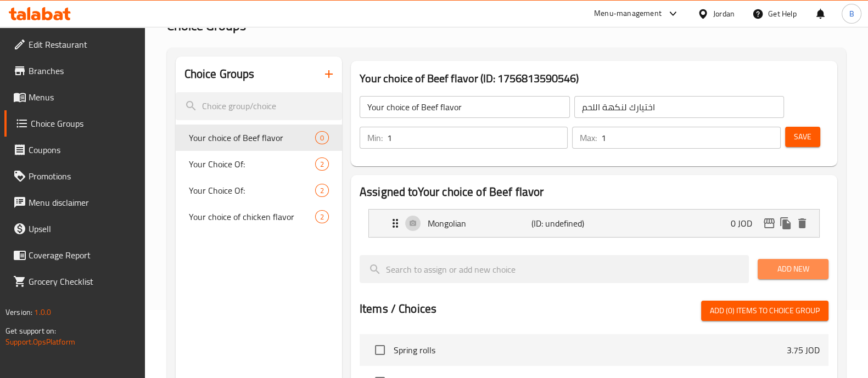
click at [785, 265] on span "Add New" at bounding box center [792, 269] width 53 height 14
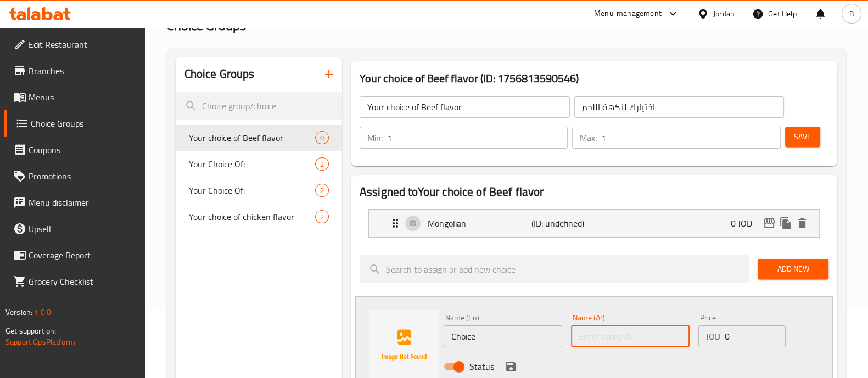
drag, startPoint x: 627, startPoint y: 339, endPoint x: 626, endPoint y: 344, distance: 5.7
click at [626, 344] on input "text" at bounding box center [630, 337] width 119 height 22
paste input "[PERSON_NAME] بالترافل"
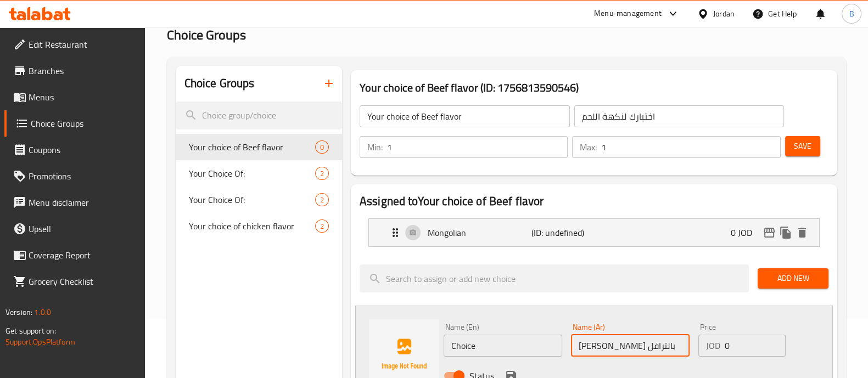
type input "[PERSON_NAME] بالترافل"
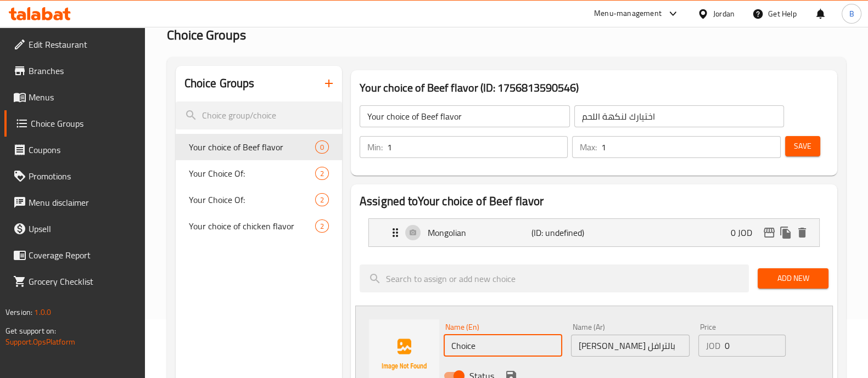
click at [508, 343] on input "Choice" at bounding box center [503, 346] width 119 height 22
click at [509, 343] on input "Choice" at bounding box center [503, 346] width 119 height 22
paste input "truffle stir fry"
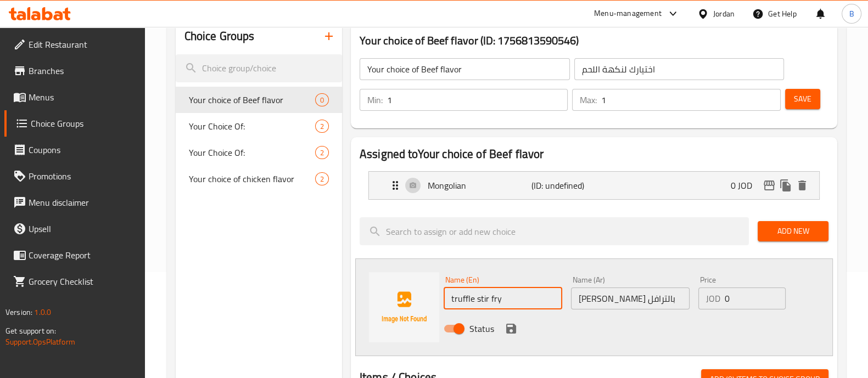
scroll to position [127, 0]
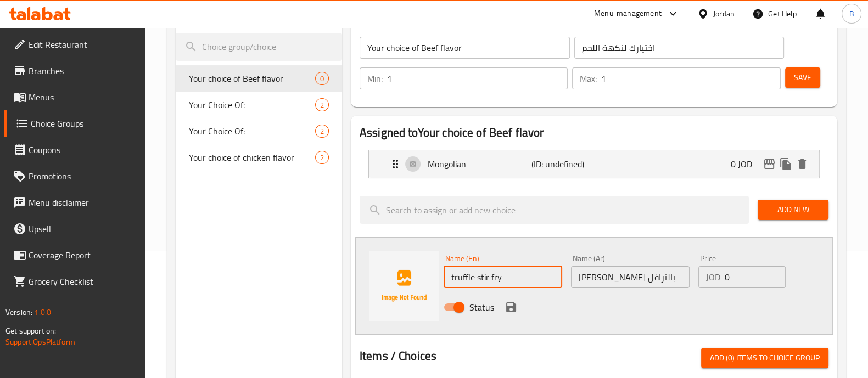
type input "truffle stir fry"
click at [505, 308] on icon "save" at bounding box center [511, 307] width 13 height 13
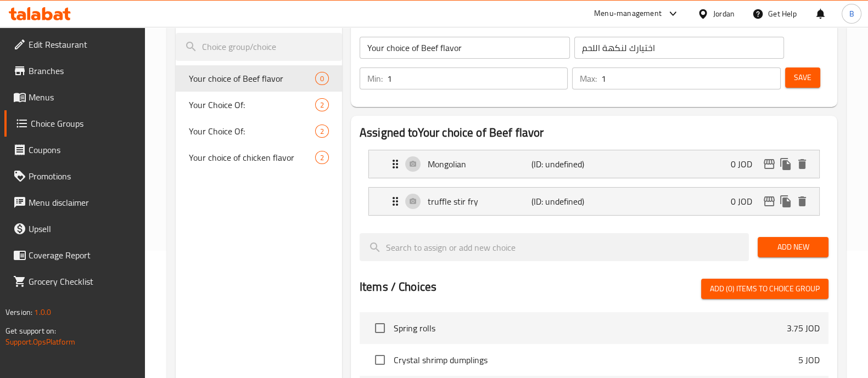
click at [808, 79] on span "Save" at bounding box center [803, 78] width 18 height 14
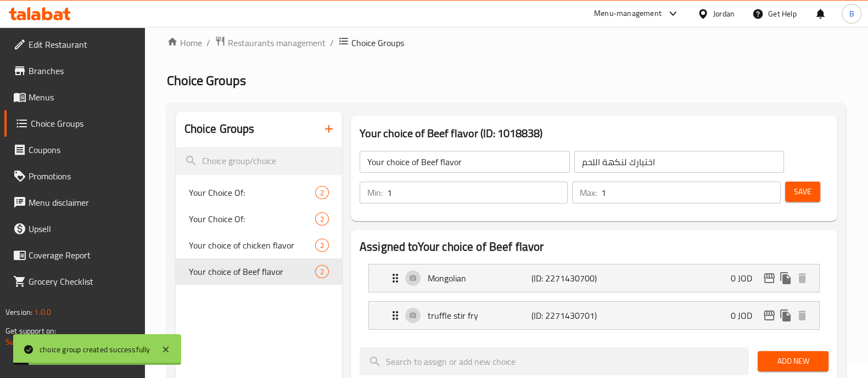
scroll to position [0, 0]
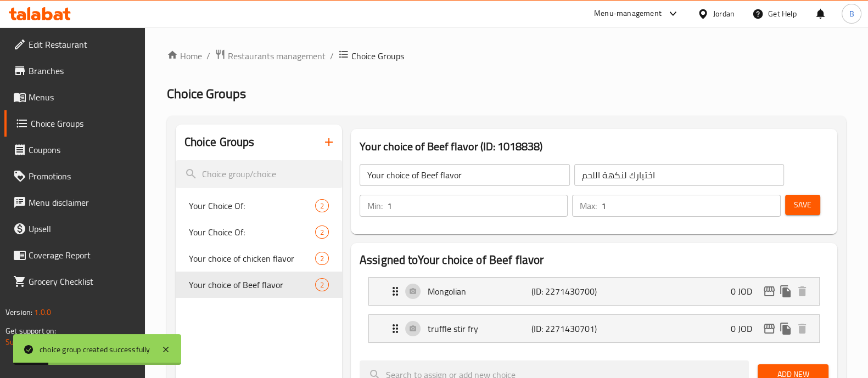
click at [328, 138] on icon "button" at bounding box center [328, 142] width 13 height 13
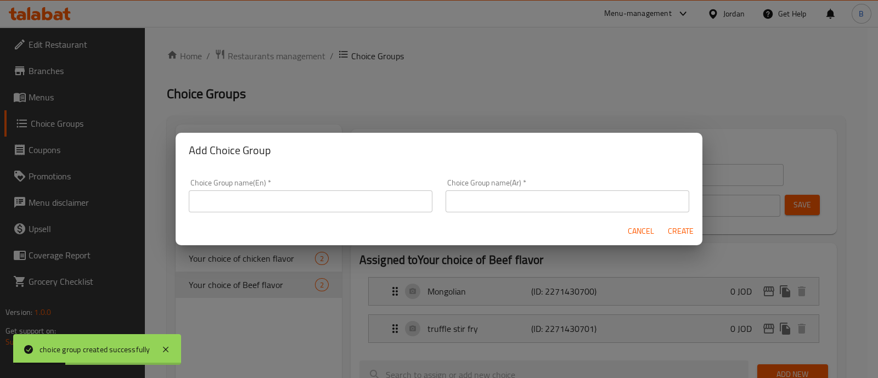
click at [356, 196] on input "text" at bounding box center [311, 202] width 244 height 22
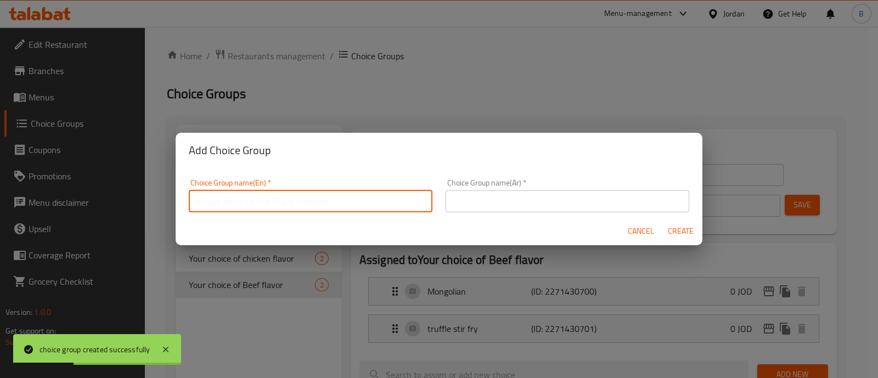
paste input "truffle stir fry"
type input "truffle stir fry"
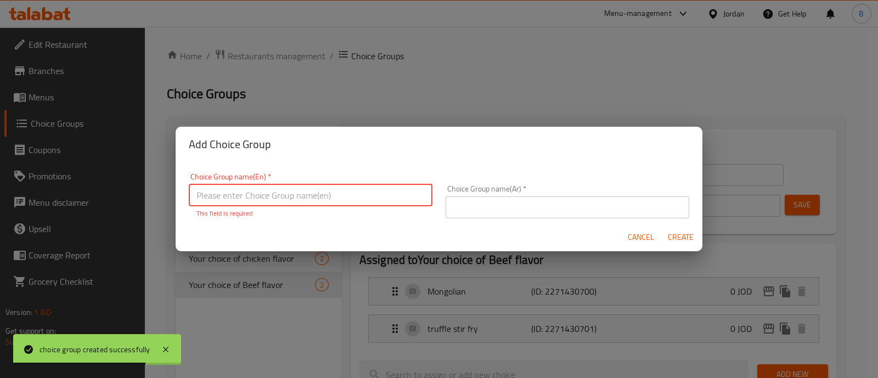
paste input "Your choice of chicken flavor"
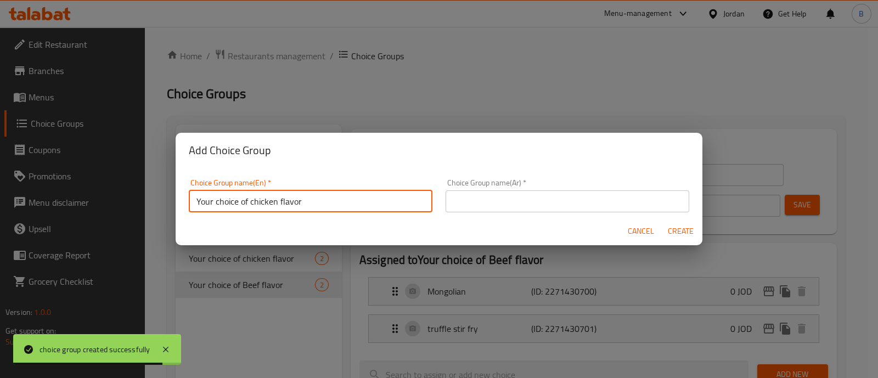
click at [272, 199] on input "Your choice of chicken flavor" at bounding box center [311, 202] width 244 height 22
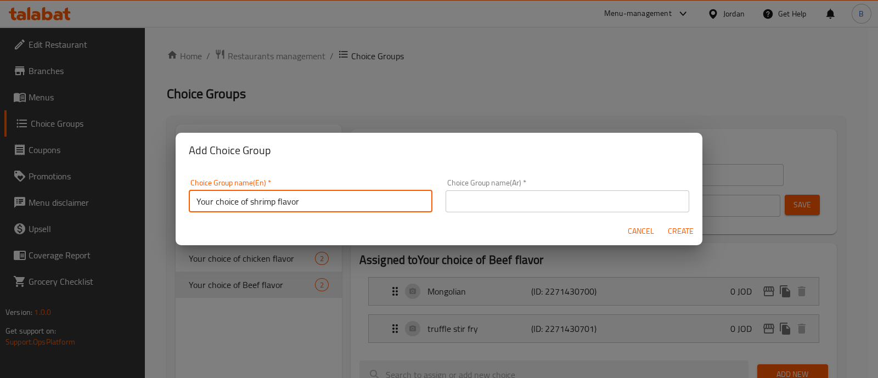
type input "Your choice of shrimp flavor"
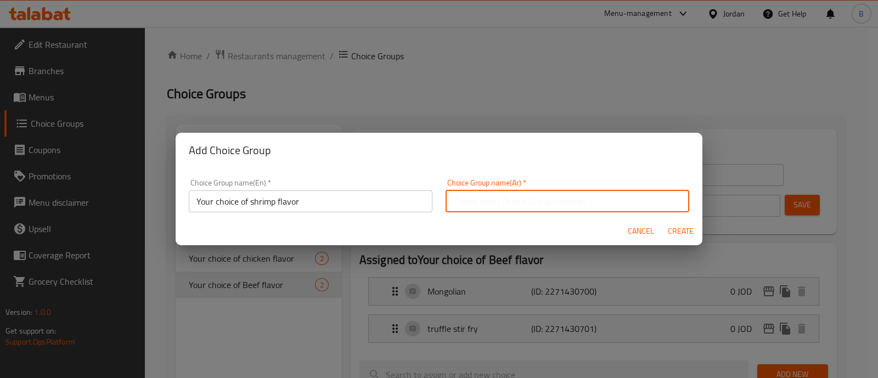
click at [558, 191] on input "text" at bounding box center [568, 202] width 244 height 22
type input "h"
type input "اختيارك لنكهة الشرمب"
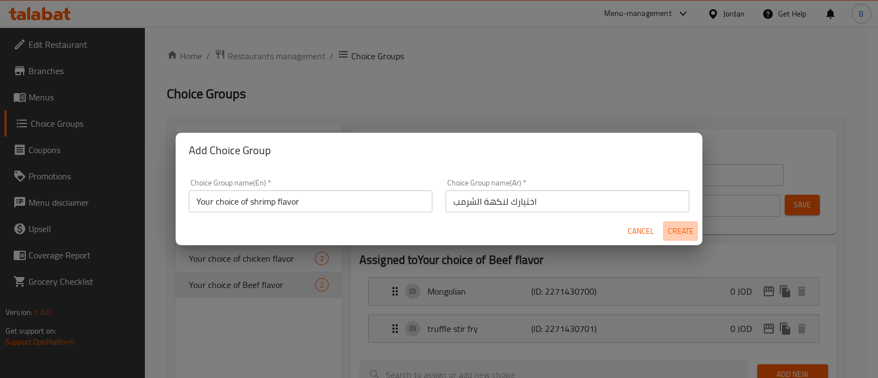
click at [685, 228] on span "Create" at bounding box center [681, 232] width 26 height 14
type input "Your choice of shrimp flavor"
type input "اختيارك لنكهة الشرمب"
type input "0"
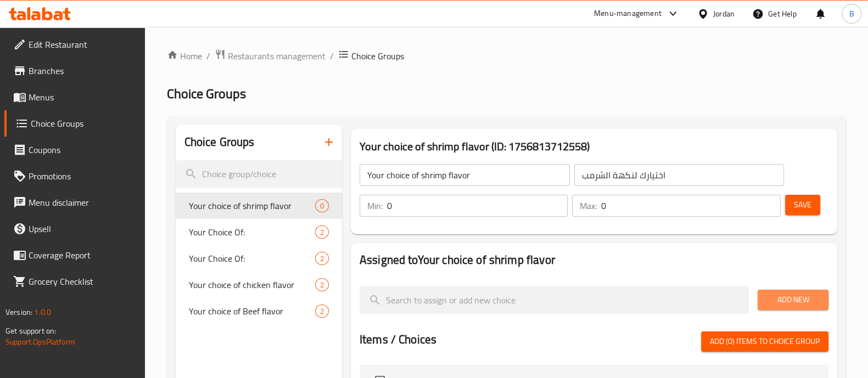
click at [809, 302] on span "Add New" at bounding box center [792, 300] width 53 height 14
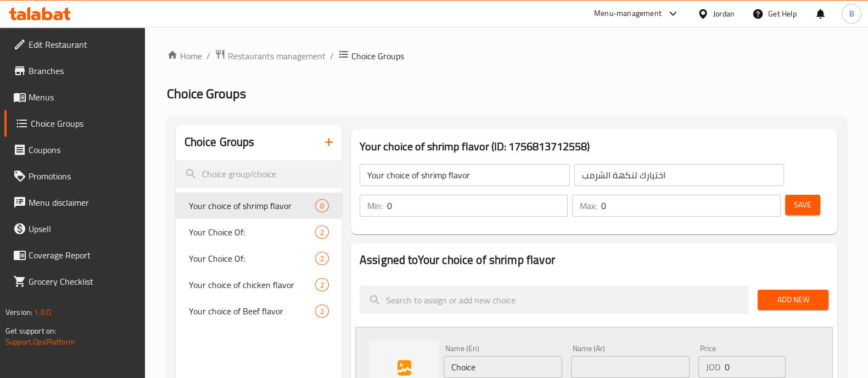
click at [805, 299] on span "Add New" at bounding box center [792, 300] width 53 height 14
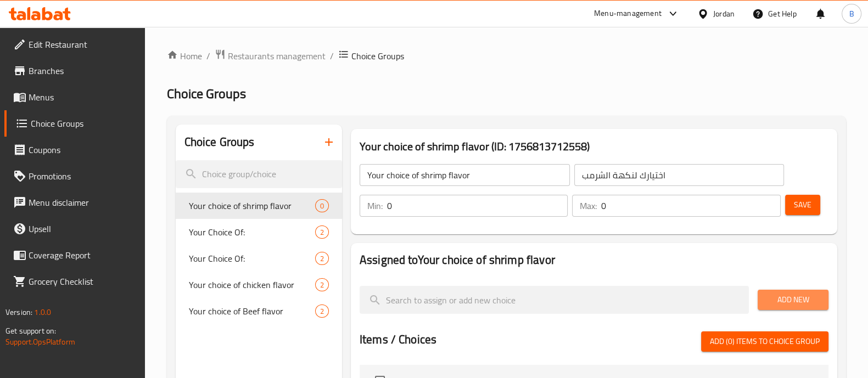
click at [805, 299] on span "Add New" at bounding box center [792, 300] width 53 height 14
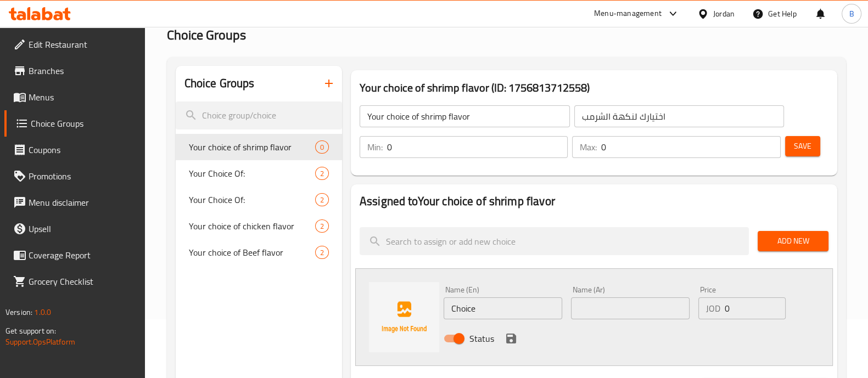
scroll to position [137, 0]
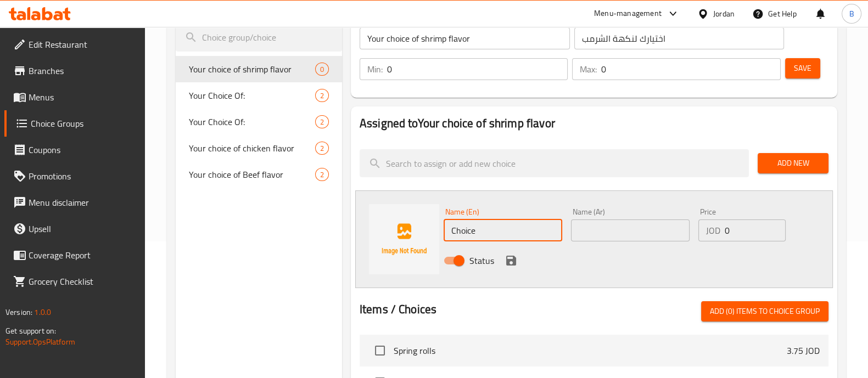
click at [475, 223] on input "Choice" at bounding box center [503, 231] width 119 height 22
click at [478, 227] on input "Choice" at bounding box center [503, 231] width 119 height 22
click at [491, 237] on input "Choice" at bounding box center [503, 231] width 119 height 22
click at [484, 234] on input "Choice" at bounding box center [503, 231] width 119 height 22
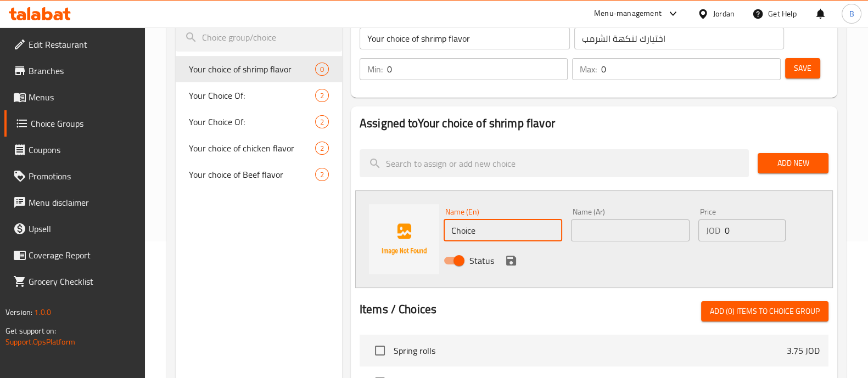
click at [484, 234] on input "Choice" at bounding box center [503, 231] width 119 height 22
paste input "sweet & sour"
type input "sweet & sour"
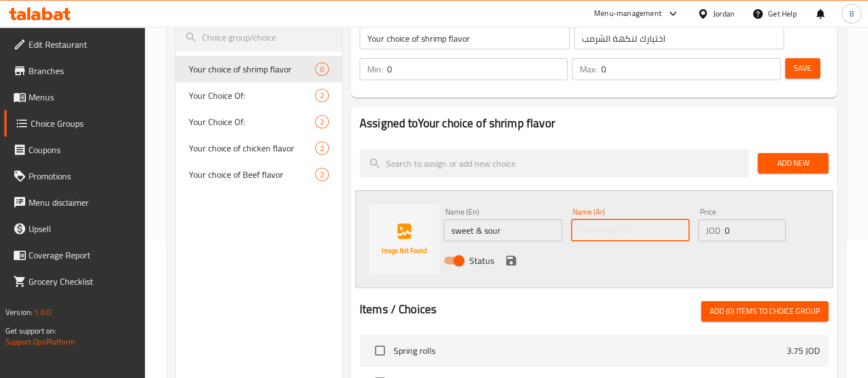
click at [606, 232] on input "text" at bounding box center [630, 231] width 119 height 22
type input "سويت اند ساور"
click at [510, 257] on icon "save" at bounding box center [511, 260] width 13 height 13
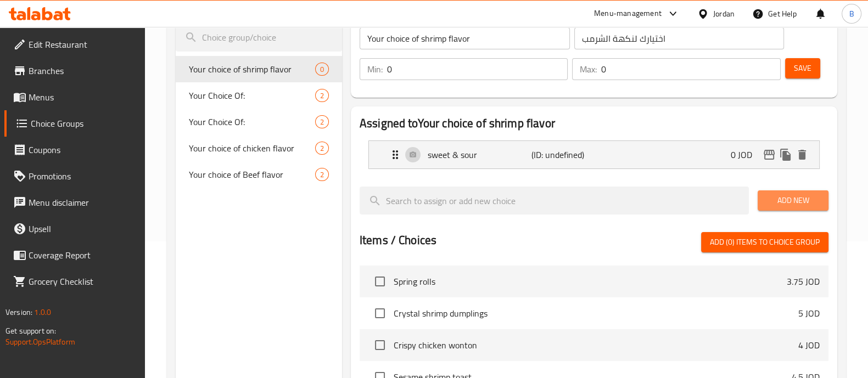
click at [802, 201] on span "Add New" at bounding box center [792, 201] width 53 height 14
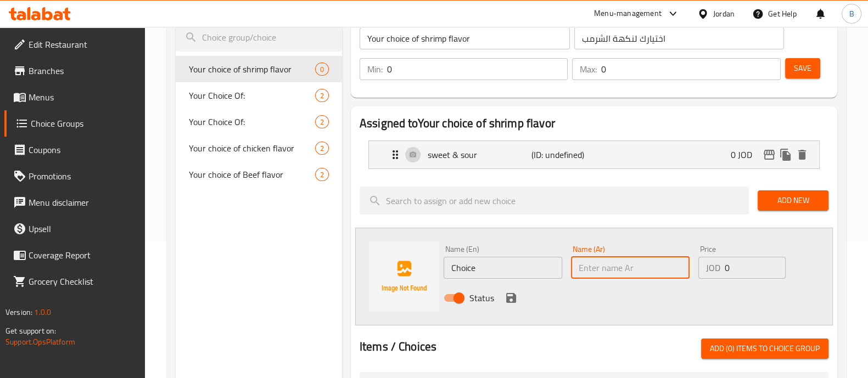
click at [614, 266] on input "text" at bounding box center [630, 268] width 119 height 22
paste input "دراغون فاير"
type input "دراغون فاير"
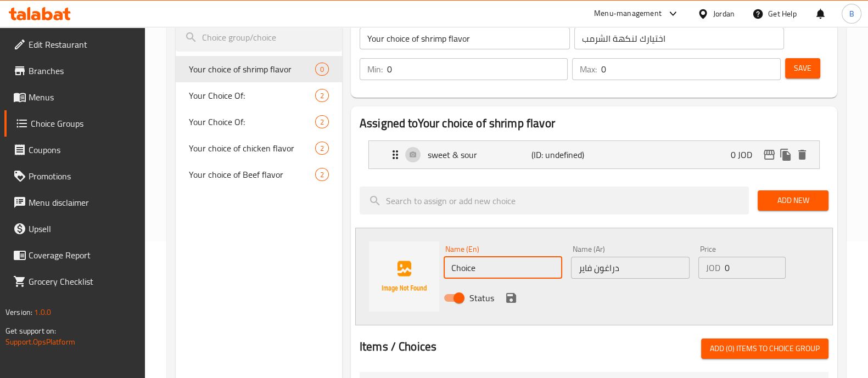
click at [524, 276] on input "Choice" at bounding box center [503, 268] width 119 height 22
click at [517, 268] on input "Choice" at bounding box center [503, 268] width 119 height 22
paste input "dragon fire shrimp"
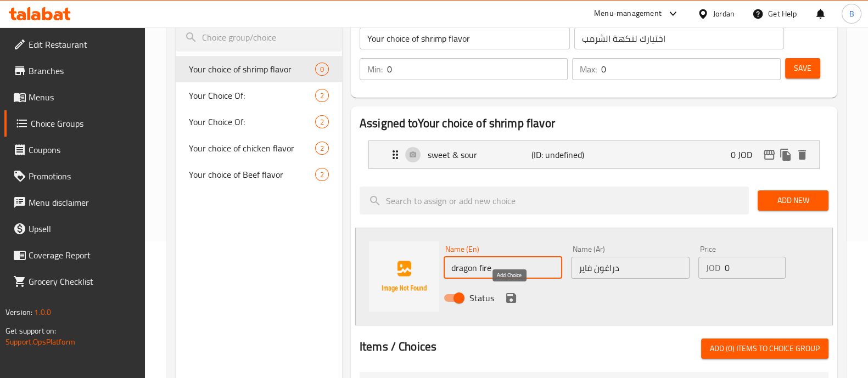
type input "dragon fire"
click at [506, 298] on icon "save" at bounding box center [511, 298] width 10 height 10
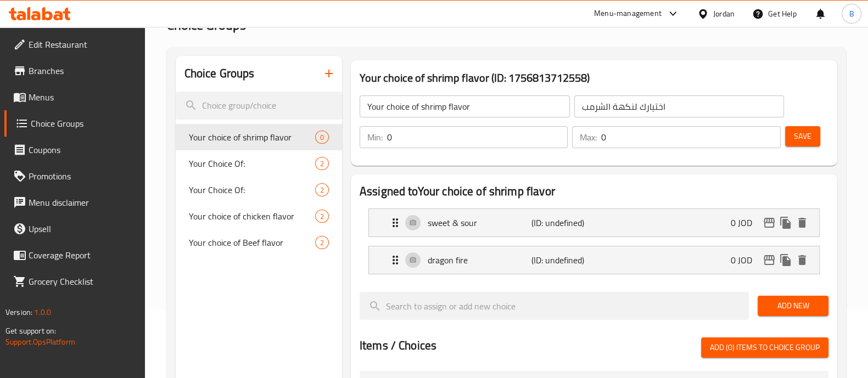
scroll to position [68, 0]
click at [468, 142] on input "0" at bounding box center [477, 138] width 181 height 22
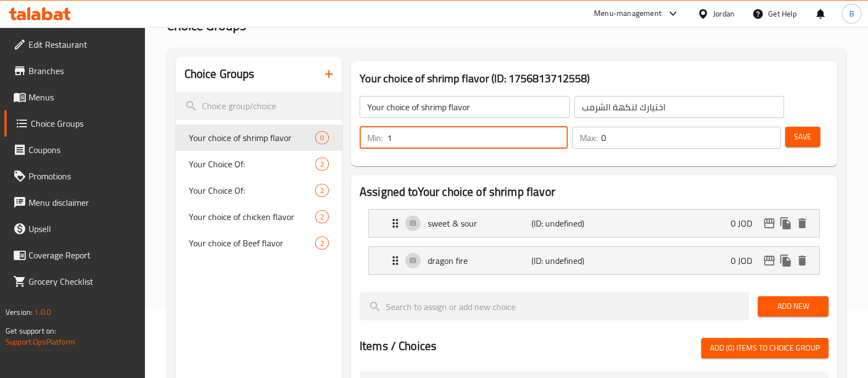
type input "1"
click at [629, 136] on input "0" at bounding box center [690, 138] width 179 height 22
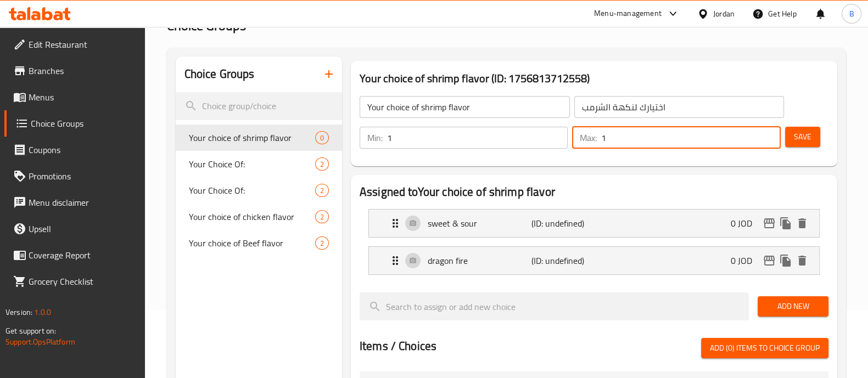
type input "1"
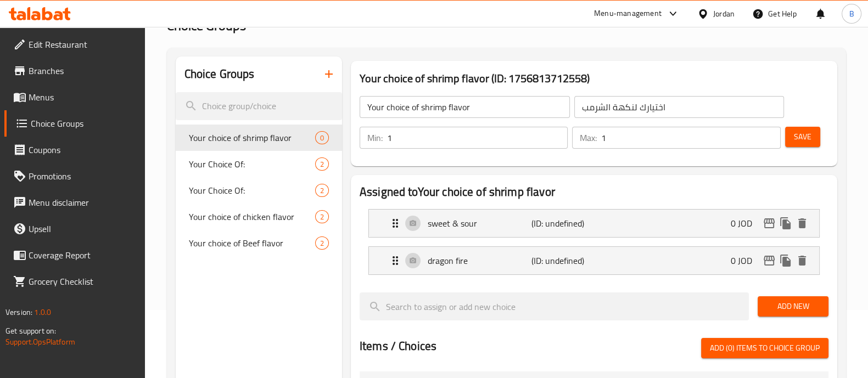
click at [807, 124] on div "Min: 1 ​ Max: 1 ​ Save" at bounding box center [592, 137] width 478 height 35
click at [807, 127] on button "Save" at bounding box center [802, 137] width 35 height 20
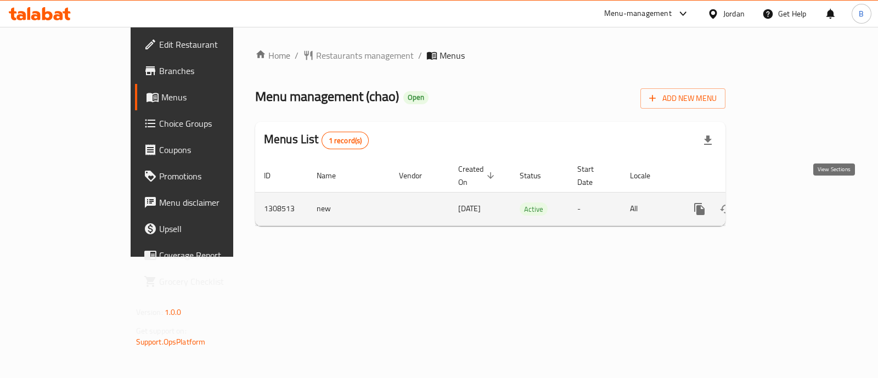
click at [786, 203] on icon "enhanced table" at bounding box center [778, 209] width 13 height 13
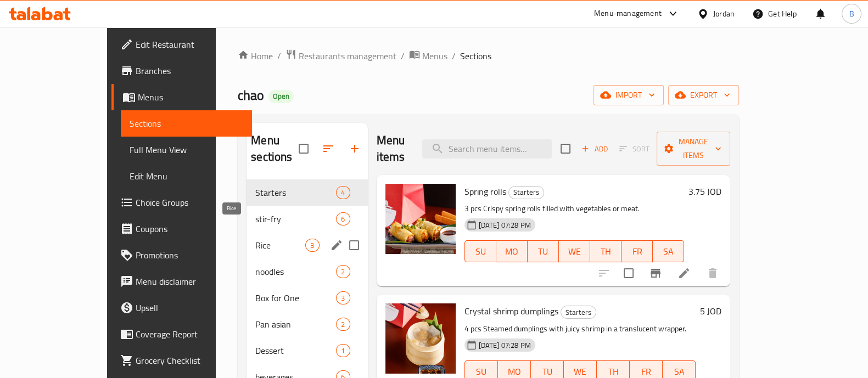
scroll to position [68, 0]
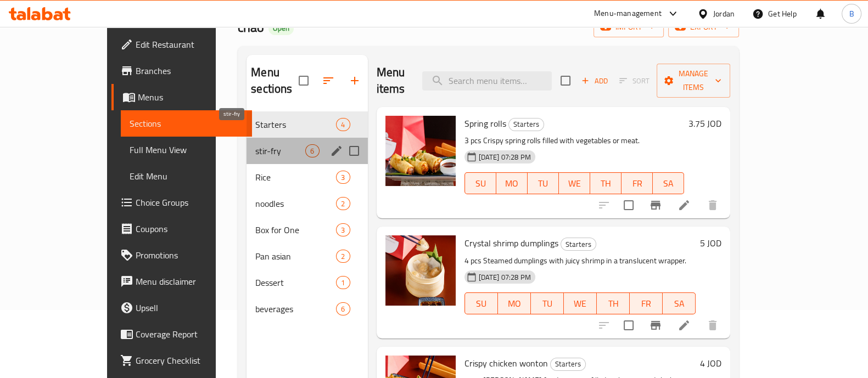
click at [255, 144] on span "stir-fry" at bounding box center [280, 150] width 50 height 13
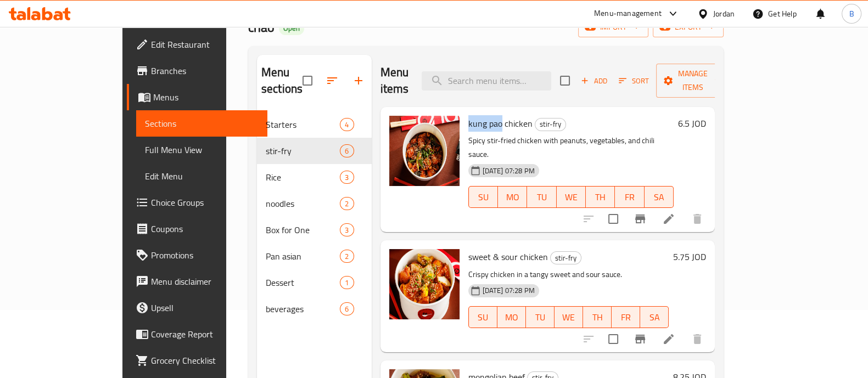
drag, startPoint x: 471, startPoint y: 103, endPoint x: 437, endPoint y: 105, distance: 34.1
click at [468, 115] on span "kung pao chicken" at bounding box center [500, 123] width 64 height 16
copy span "kung pao"
drag, startPoint x: 436, startPoint y: 227, endPoint x: 483, endPoint y: 232, distance: 46.9
click at [483, 245] on div "sweet & sour chicken stir-fry Crispy chicken in a tangy sweet and sour sauce. 2…" at bounding box center [569, 296] width 210 height 103
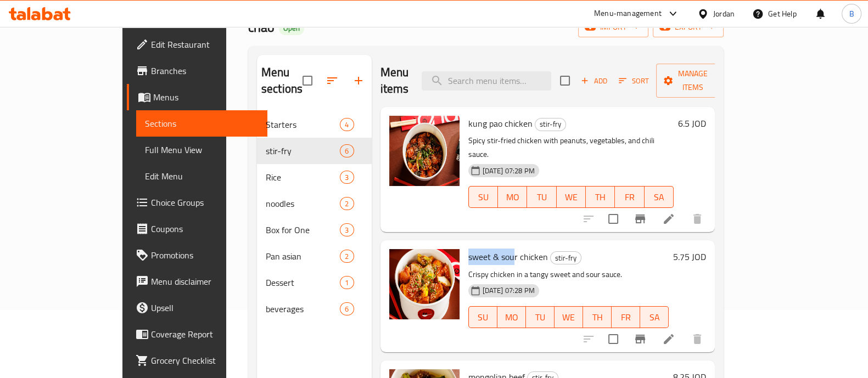
copy span "sweet & sou"
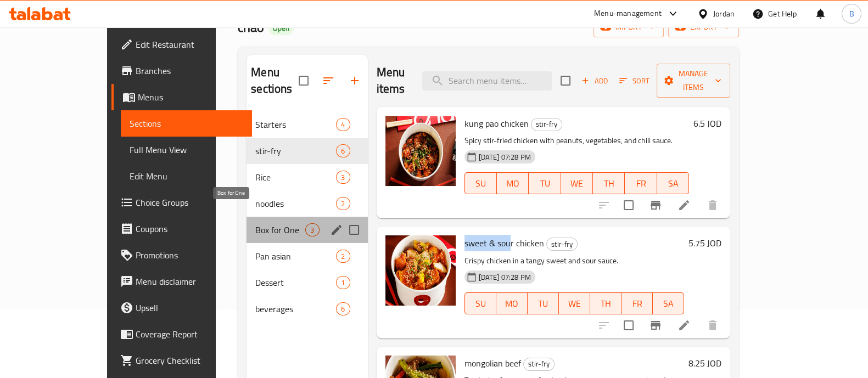
click at [255, 223] on span "Box for One" at bounding box center [280, 229] width 50 height 13
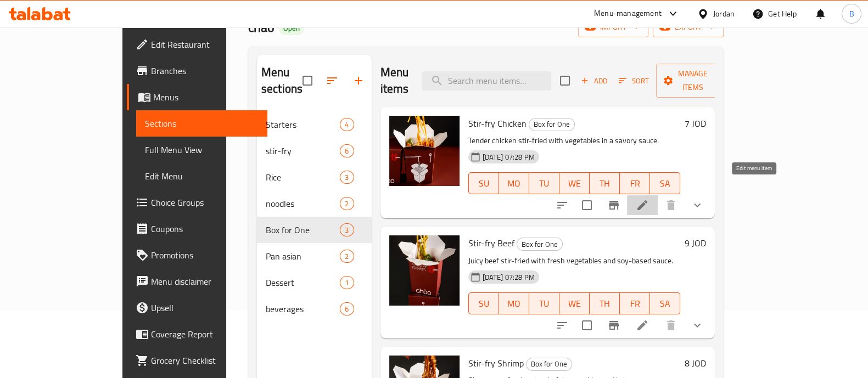
click at [649, 199] on icon at bounding box center [642, 205] width 13 height 13
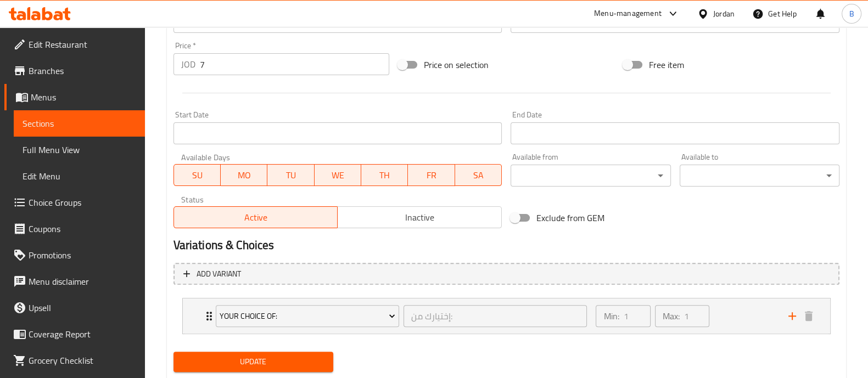
scroll to position [430, 0]
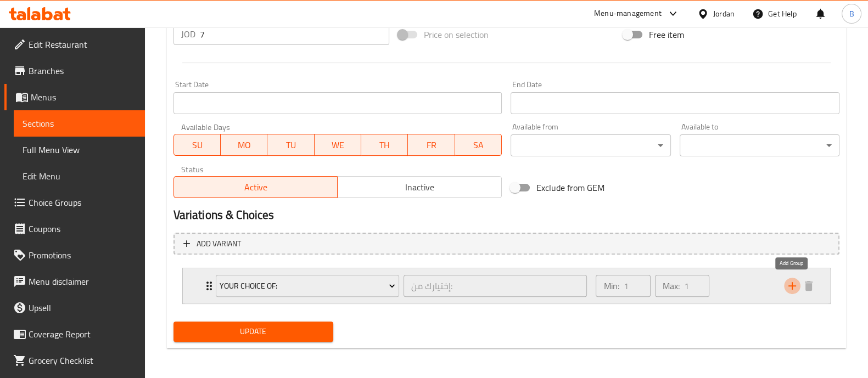
click at [792, 283] on icon "add" at bounding box center [792, 285] width 13 height 13
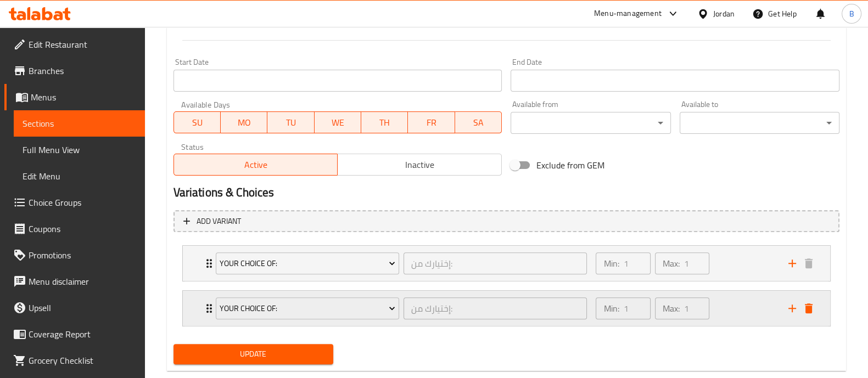
scroll to position [475, 0]
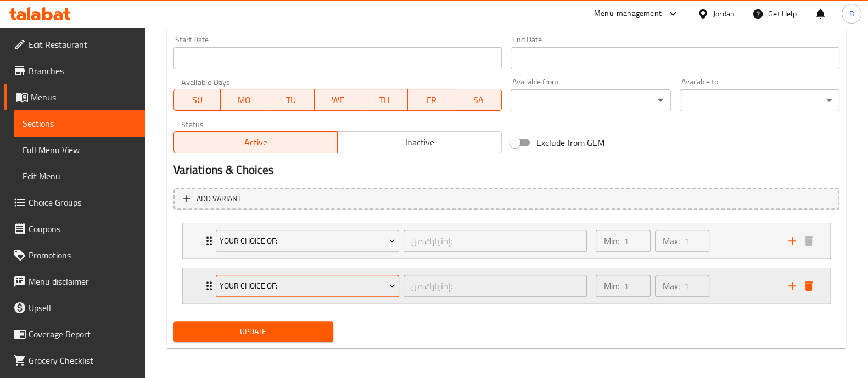
click at [340, 282] on span "Your Choice Of:" at bounding box center [308, 286] width 176 height 14
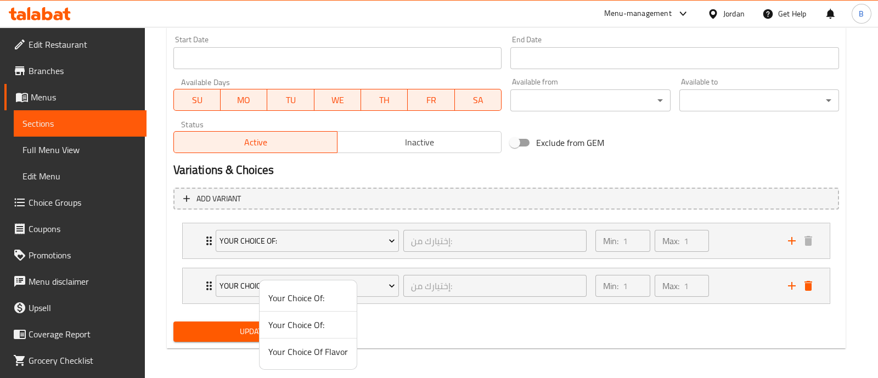
click at [335, 347] on span "Your Choice Of Flavor" at bounding box center [308, 351] width 80 height 13
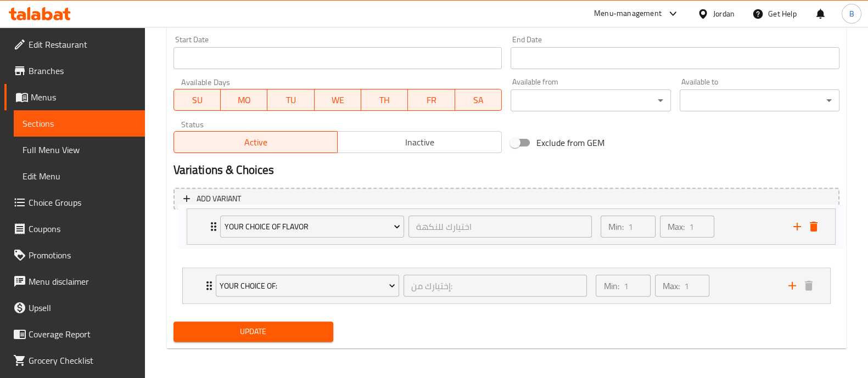
drag, startPoint x: 763, startPoint y: 288, endPoint x: 767, endPoint y: 226, distance: 62.2
click at [767, 226] on div "Your Choice Of: إختيارك من: ​ Min: 1 ​ Max: 1 ​ rice (ID: 2260554645) 0 JOD Nam…" at bounding box center [506, 263] width 666 height 90
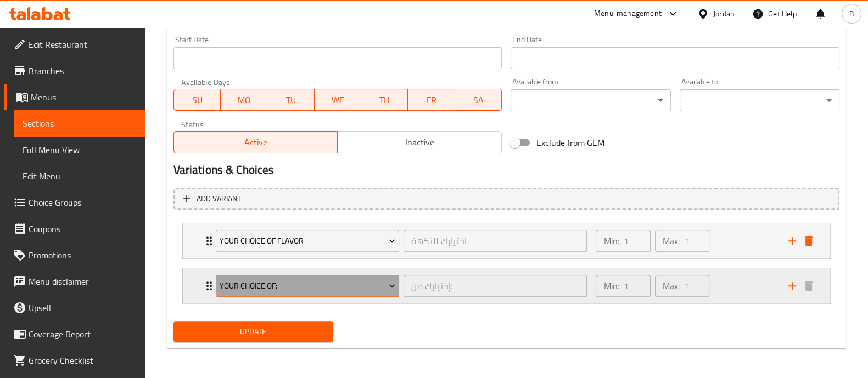
click at [324, 290] on span "Your Choice Of:" at bounding box center [308, 286] width 176 height 14
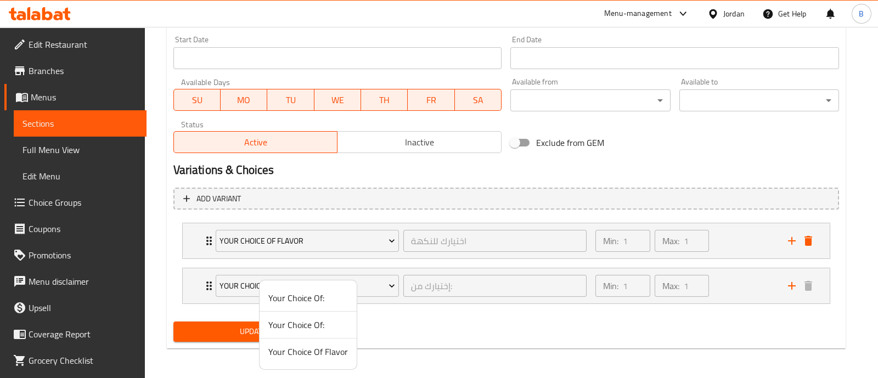
click at [721, 279] on div at bounding box center [439, 189] width 878 height 378
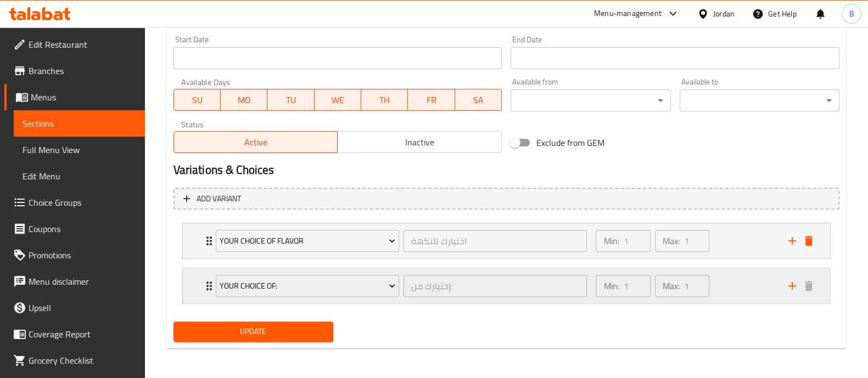
click at [729, 284] on div "Min: 1 ​ Max: 1 ​" at bounding box center [685, 285] width 192 height 35
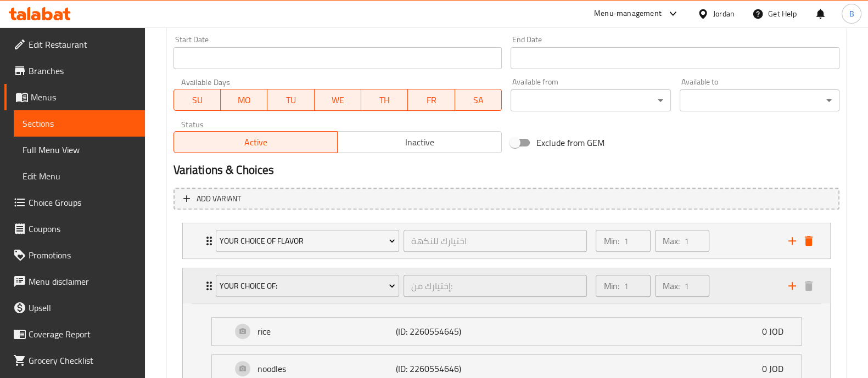
click at [729, 284] on div "Min: 1 ​ Max: 1 ​" at bounding box center [685, 285] width 192 height 35
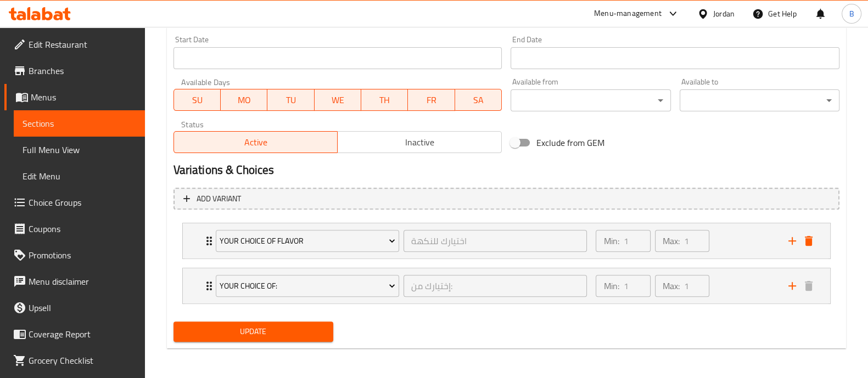
click at [257, 325] on span "Update" at bounding box center [253, 332] width 142 height 14
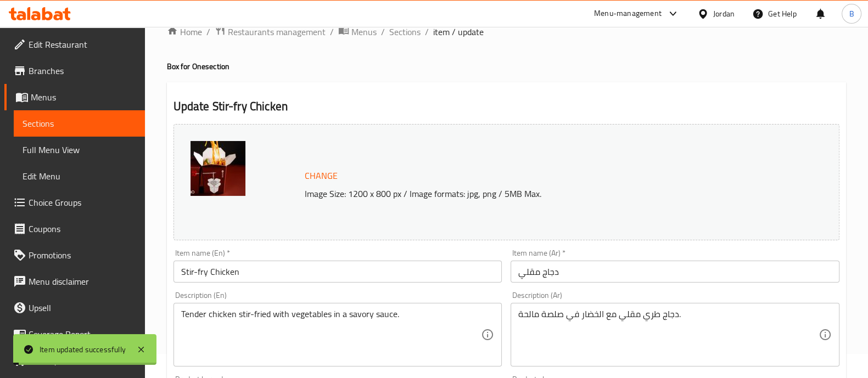
scroll to position [0, 0]
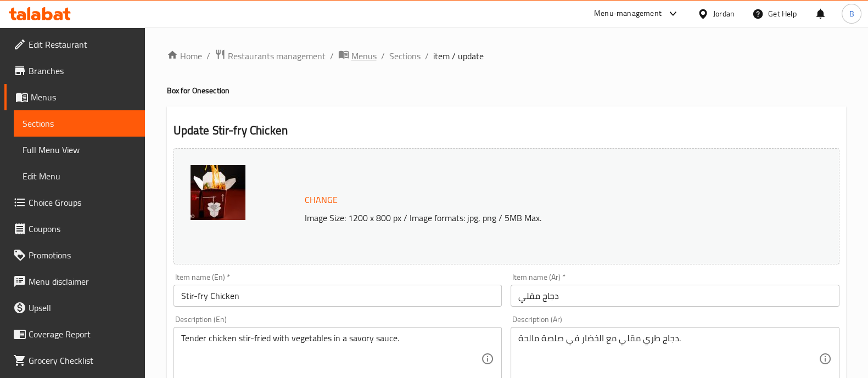
click at [365, 53] on span "Menus" at bounding box center [363, 55] width 25 height 13
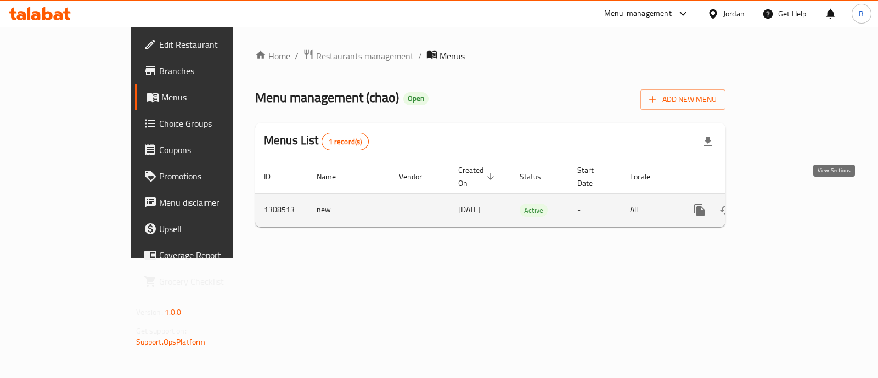
click at [786, 204] on icon "enhanced table" at bounding box center [778, 210] width 13 height 13
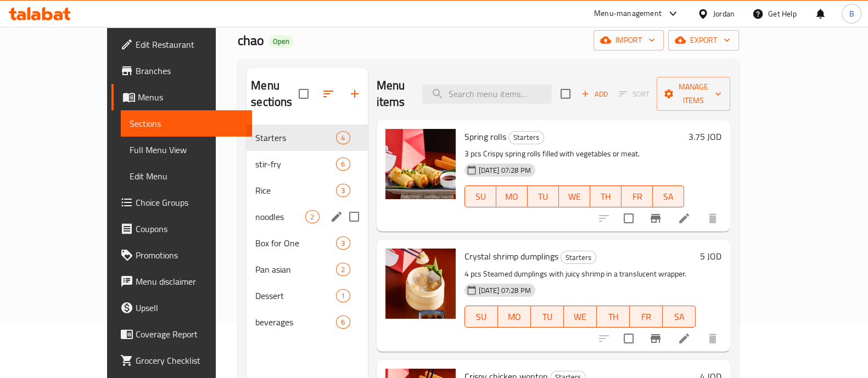
scroll to position [68, 0]
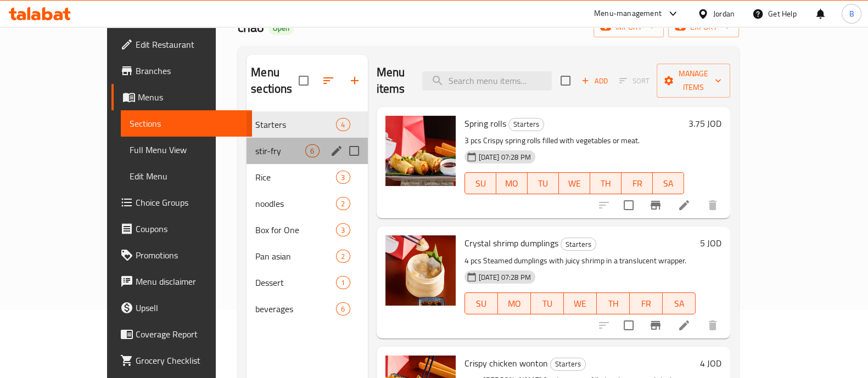
click at [246, 147] on div "stir-fry 6" at bounding box center [306, 151] width 121 height 26
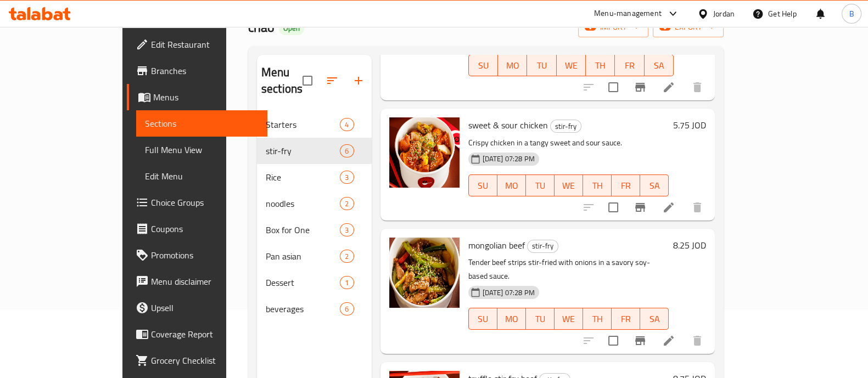
scroll to position [137, 0]
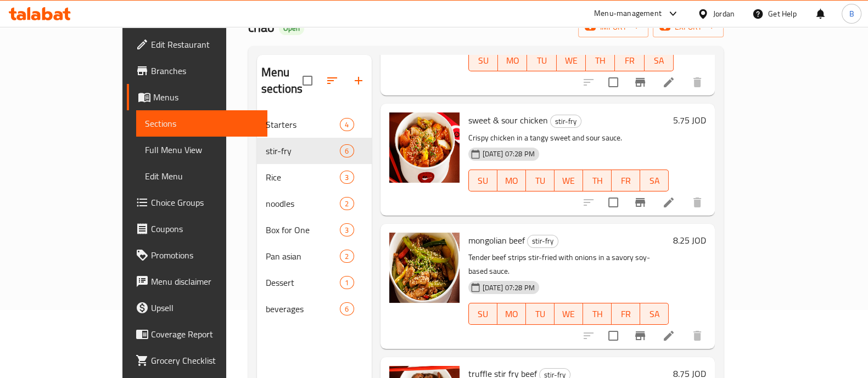
click at [468, 232] on span "mongolian beef" at bounding box center [496, 240] width 57 height 16
copy span "mongolian"
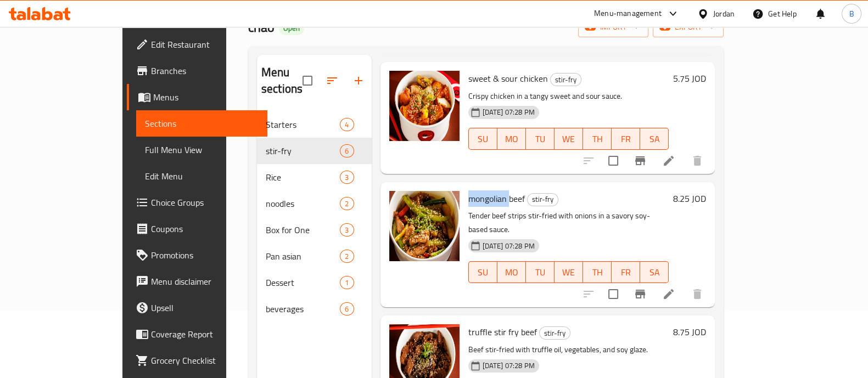
scroll to position [206, 0]
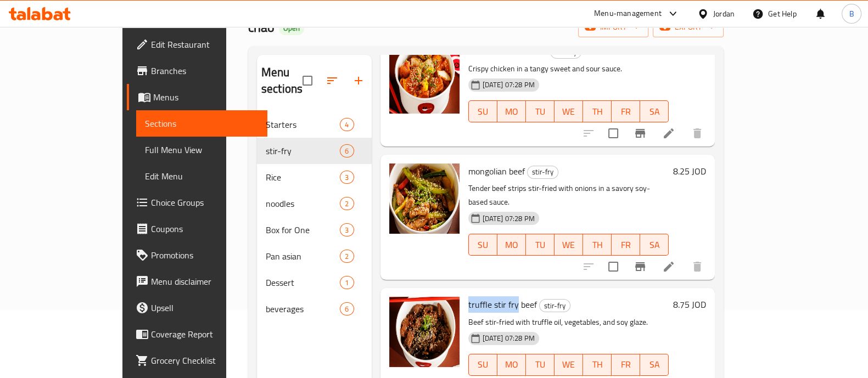
drag, startPoint x: 436, startPoint y: 262, endPoint x: 487, endPoint y: 264, distance: 50.5
click at [487, 293] on div "truffle stir fry beef stir-fry Beef stir-fried with truffle oil, vegetables, an…" at bounding box center [569, 344] width 210 height 103
copy span "truffle stir fry"
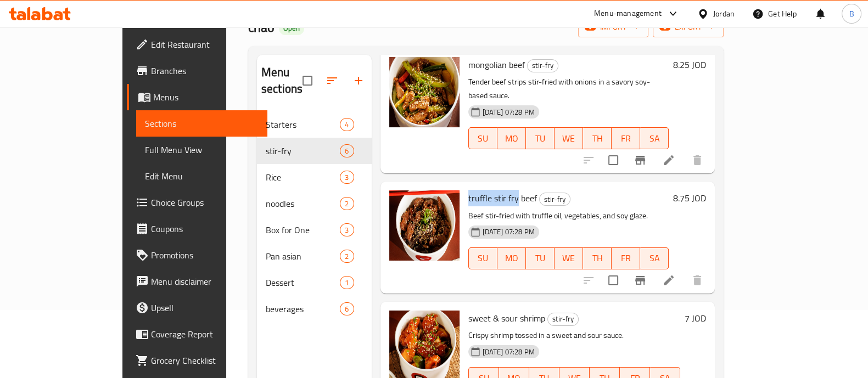
scroll to position [368, 0]
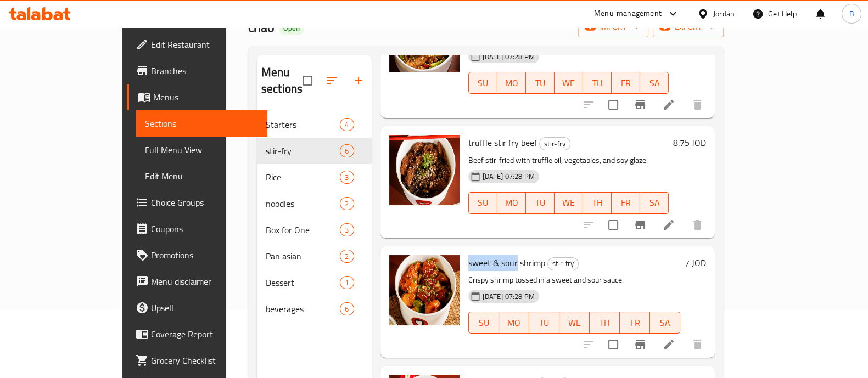
drag, startPoint x: 486, startPoint y: 218, endPoint x: 434, endPoint y: 217, distance: 52.2
click at [464, 251] on div "sweet & sour shrimp stir-fry Crispy shrimp tossed in a sweet and sour sauce. 27…" at bounding box center [574, 302] width 221 height 103
copy span "sweet & sour"
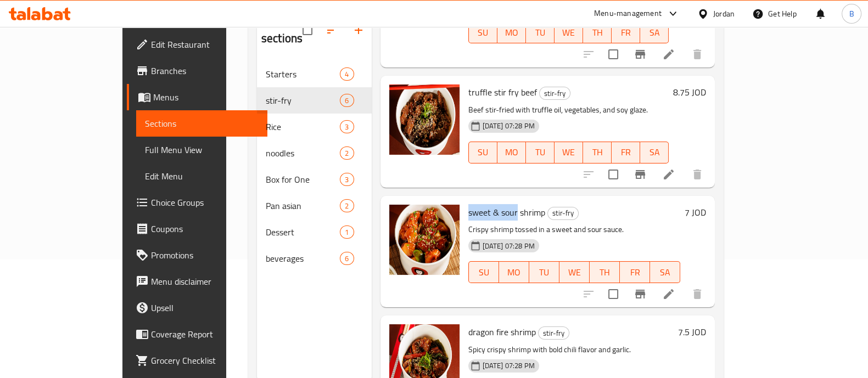
scroll to position [154, 0]
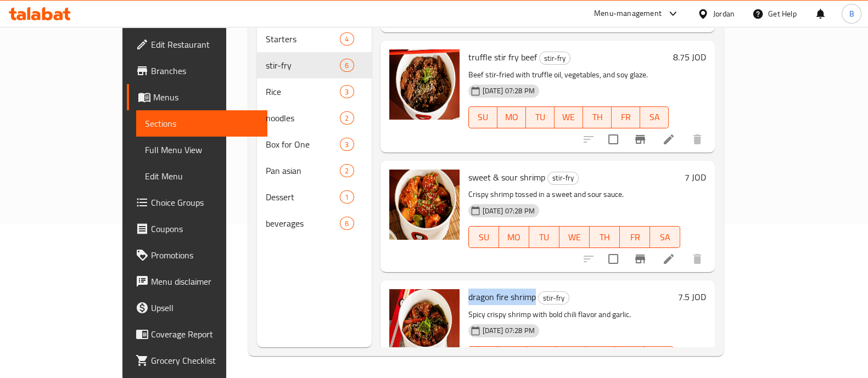
drag, startPoint x: 436, startPoint y: 253, endPoint x: 506, endPoint y: 252, distance: 69.2
click at [506, 285] on div "dragon fire shrimp stir-fry Spicy crispy shrimp with bold chili flavor and garl…" at bounding box center [571, 336] width 215 height 103
copy span "dragon fire shrimp"
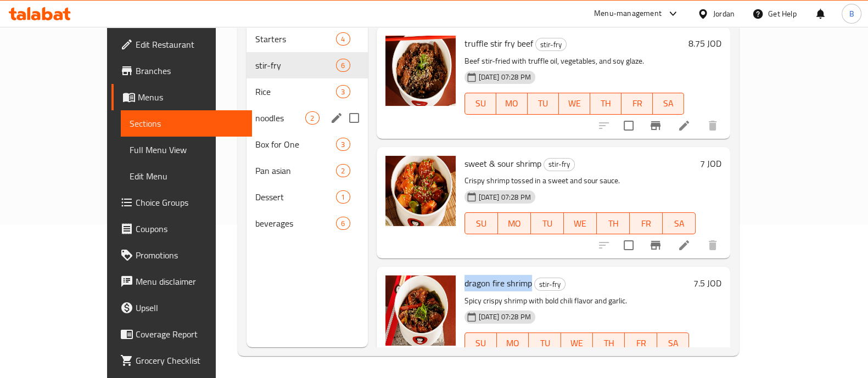
click at [246, 131] on div "Box for One 3" at bounding box center [306, 144] width 121 height 26
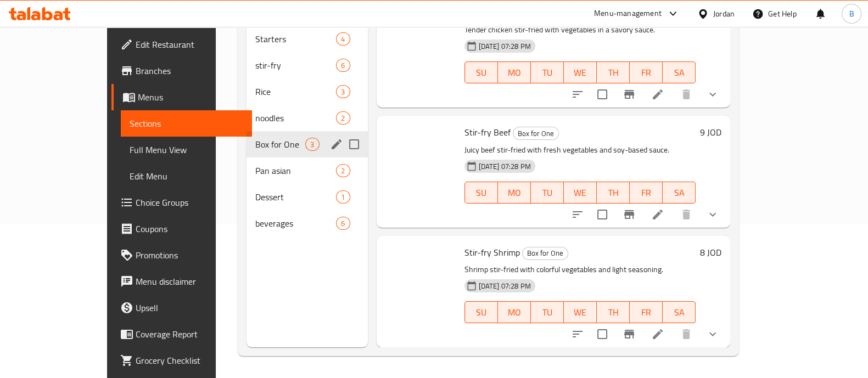
scroll to position [8, 0]
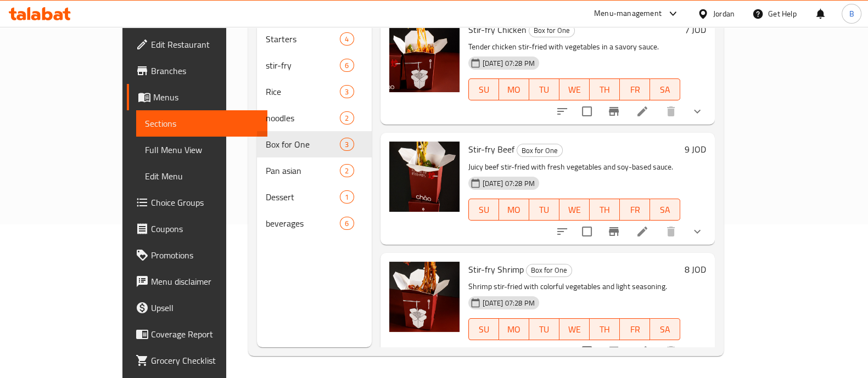
click at [627, 218] on button "Branch-specific-item" at bounding box center [614, 231] width 26 height 26
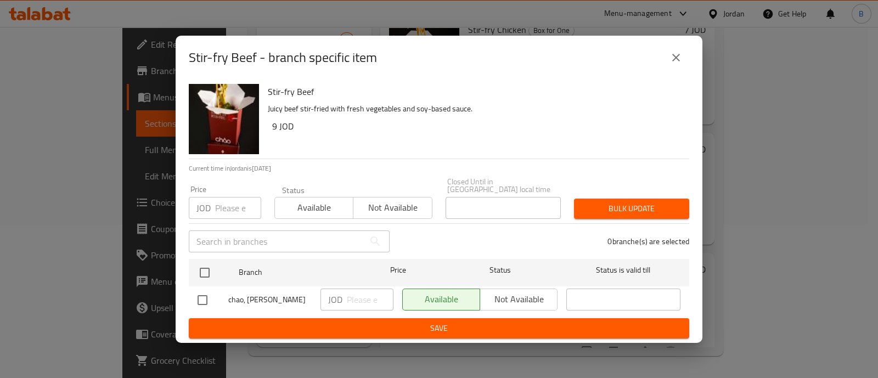
click at [685, 65] on button "close" at bounding box center [676, 57] width 26 height 26
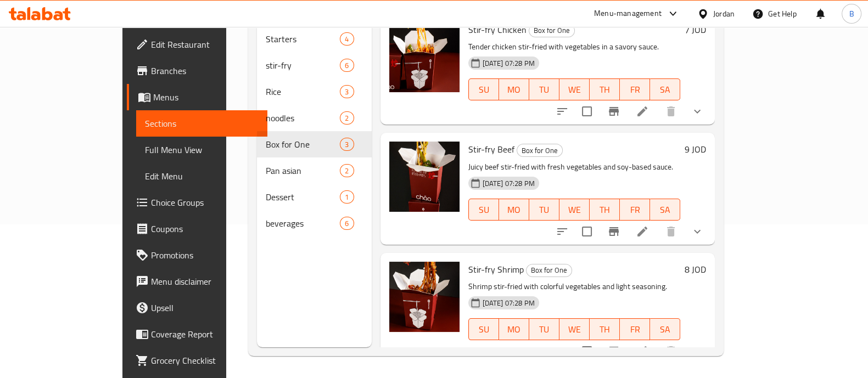
click at [649, 225] on icon at bounding box center [642, 231] width 13 height 13
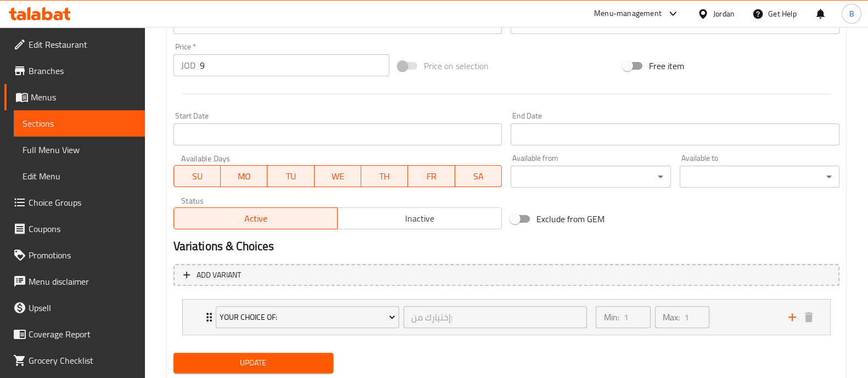
scroll to position [430, 0]
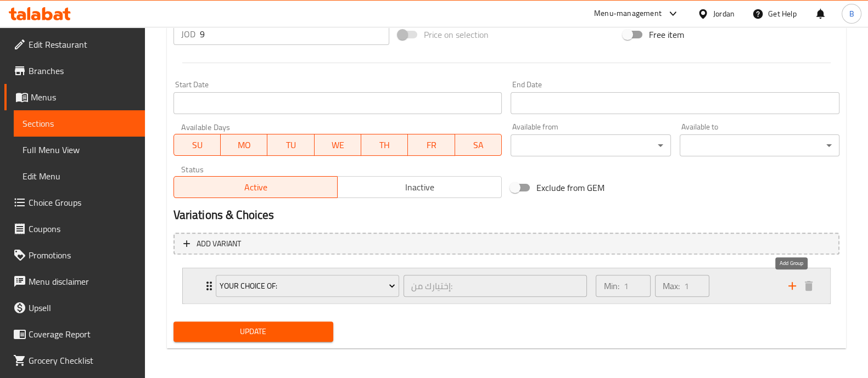
click at [798, 286] on icon "add" at bounding box center [792, 285] width 13 height 13
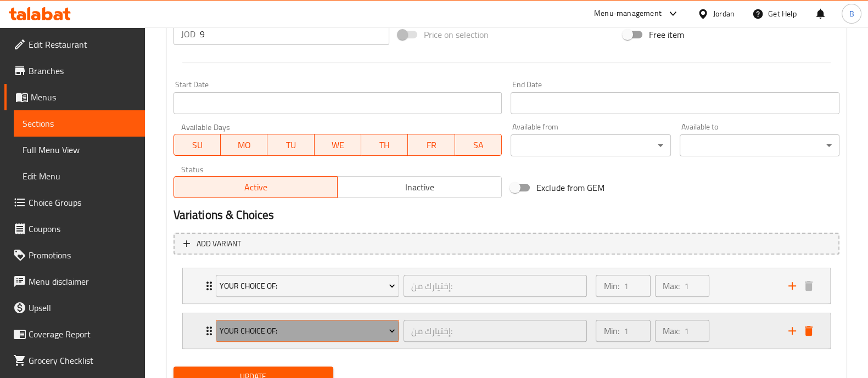
click at [272, 330] on span "Your Choice Of:" at bounding box center [308, 331] width 176 height 14
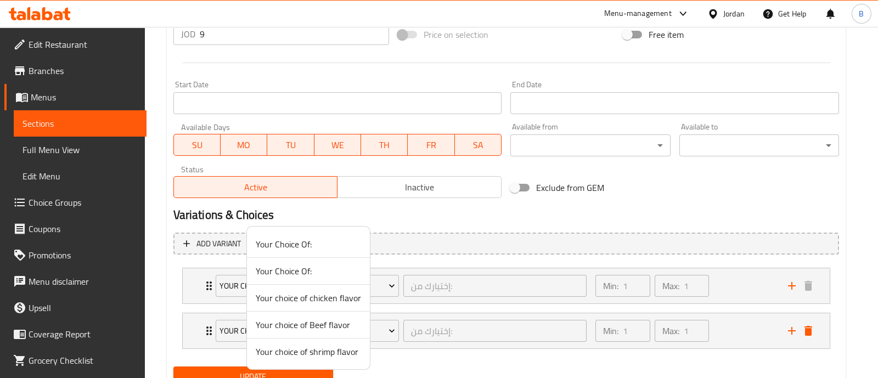
click at [330, 320] on span "Your choice of Beef flavor" at bounding box center [308, 324] width 105 height 13
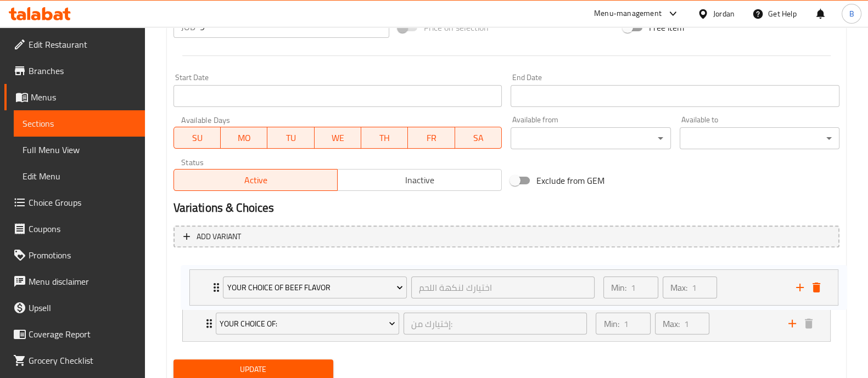
scroll to position [440, 0]
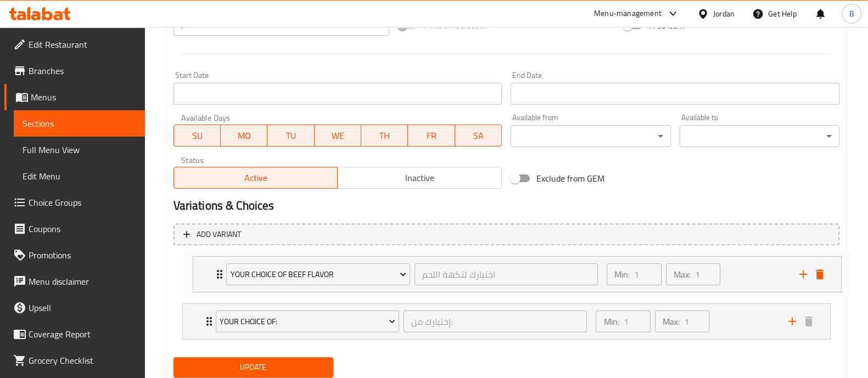
drag, startPoint x: 738, startPoint y: 323, endPoint x: 752, endPoint y: 266, distance: 58.7
click at [752, 266] on div "Your Choice Of: إختيارك من: ​ Min: 1 ​ Max: 1 ​ rice (ID: 2260554645) 0 JOD Nam…" at bounding box center [506, 299] width 666 height 90
click at [295, 367] on span "Update" at bounding box center [253, 368] width 142 height 14
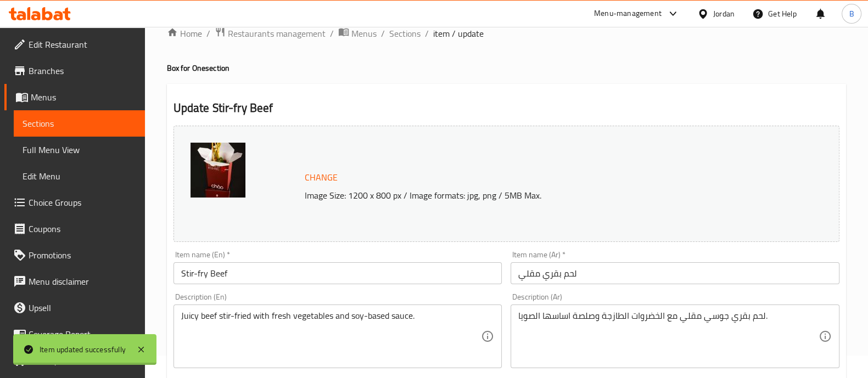
scroll to position [0, 0]
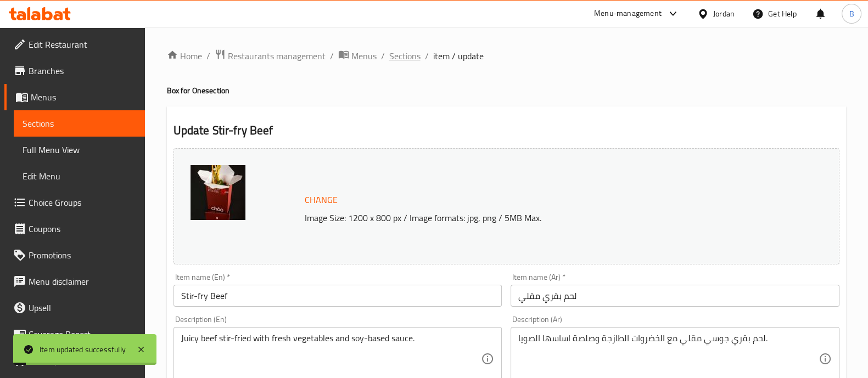
click at [409, 60] on span "Sections" at bounding box center [404, 55] width 31 height 13
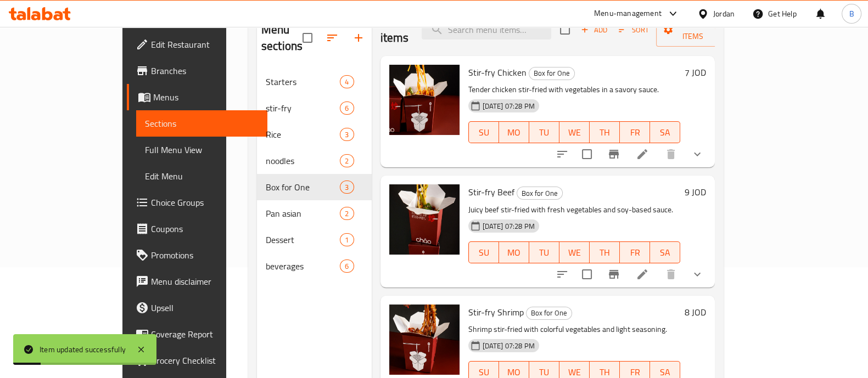
scroll to position [154, 0]
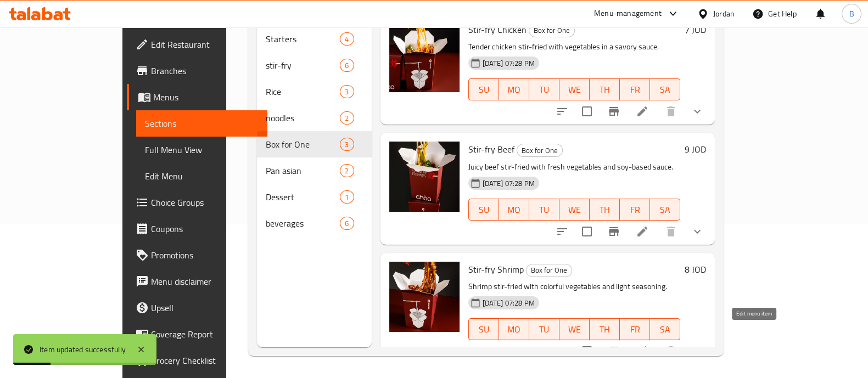
click at [649, 345] on icon at bounding box center [642, 351] width 13 height 13
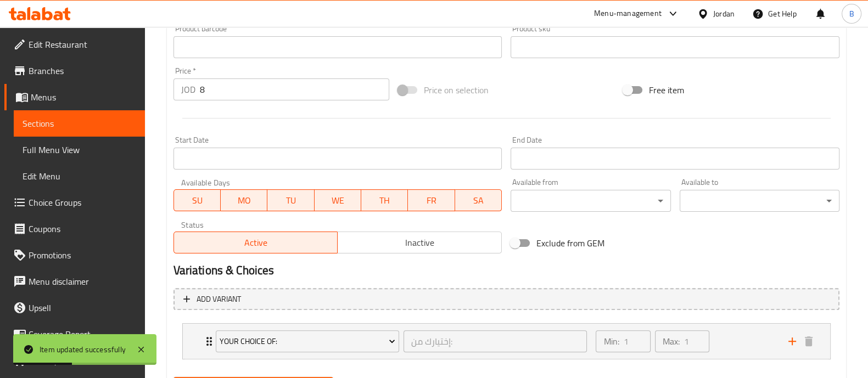
scroll to position [430, 0]
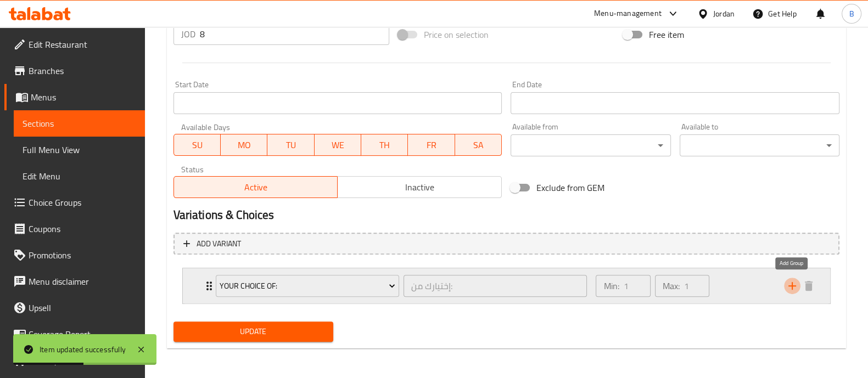
click at [796, 286] on icon "add" at bounding box center [792, 285] width 13 height 13
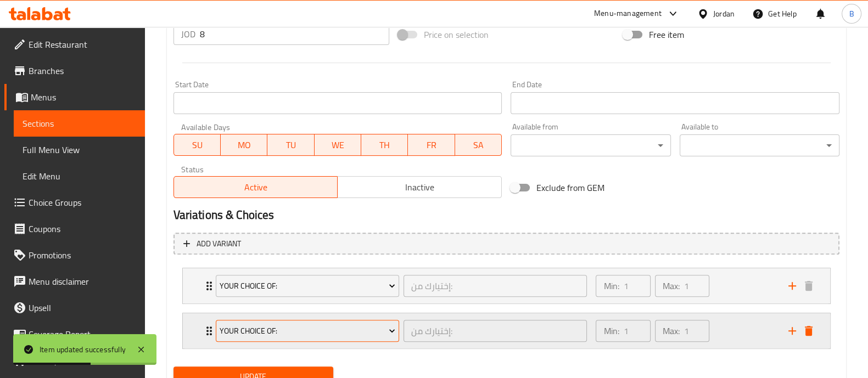
click at [337, 327] on span "Your Choice Of:" at bounding box center [308, 331] width 176 height 14
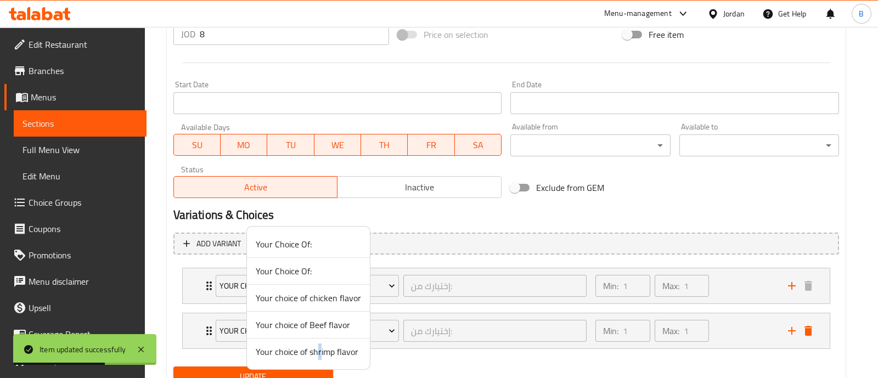
drag, startPoint x: 318, startPoint y: 357, endPoint x: 324, endPoint y: 357, distance: 5.5
click at [320, 357] on span "Your choice of shrimp flavor" at bounding box center [308, 351] width 105 height 13
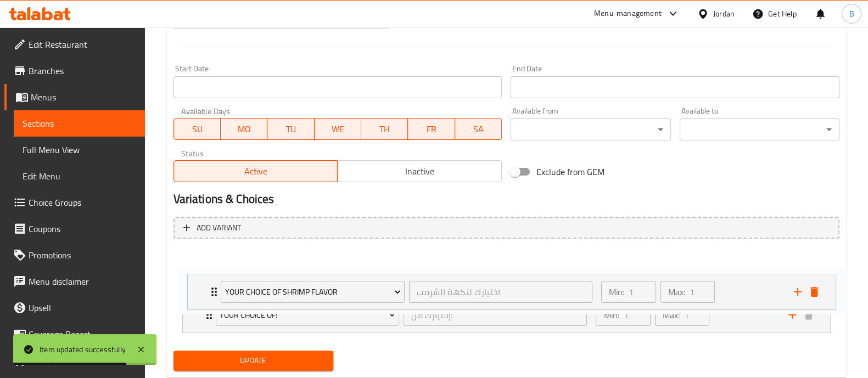
drag, startPoint x: 742, startPoint y: 317, endPoint x: 752, endPoint y: 265, distance: 53.1
click at [752, 265] on div "Your Choice Of: إختيارك من: ​ Min: 1 ​ Max: 1 ​ rice (ID: 2260554645) 0 JOD Nam…" at bounding box center [506, 293] width 666 height 90
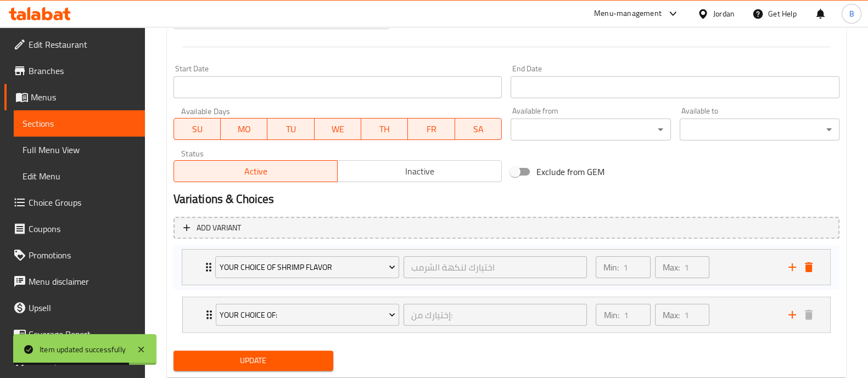
scroll to position [449, 0]
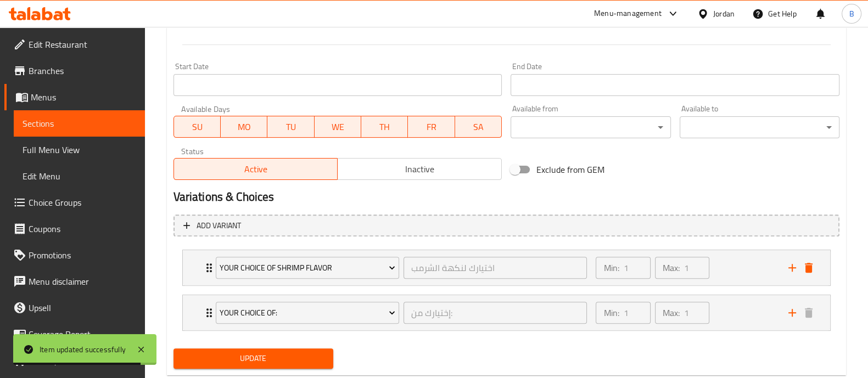
click at [275, 359] on span "Update" at bounding box center [253, 359] width 142 height 14
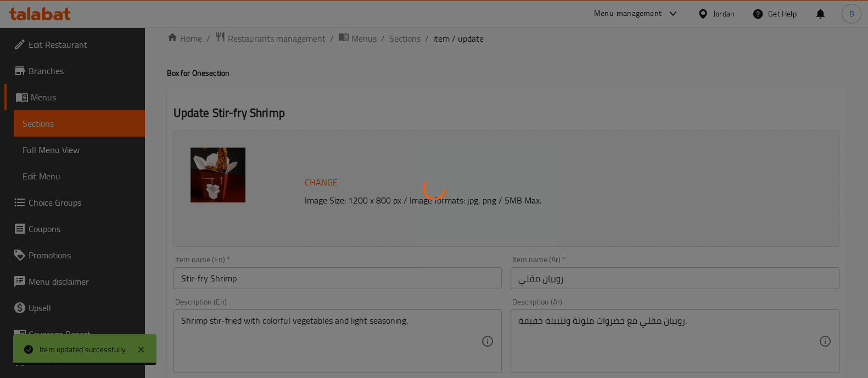
scroll to position [0, 0]
